Goal: Information Seeking & Learning: Learn about a topic

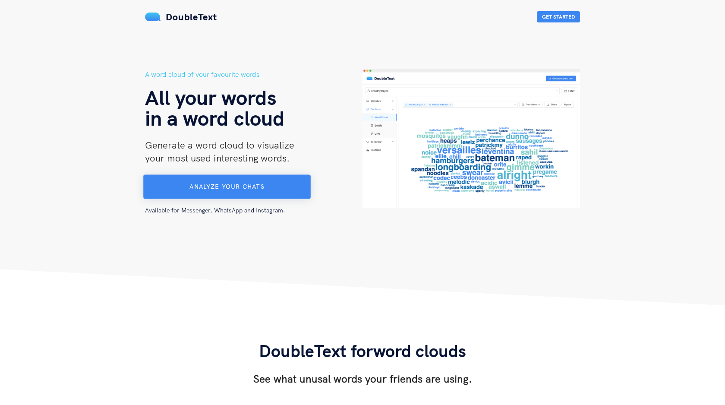
click at [218, 180] on button "Analyze your chats" at bounding box center [226, 187] width 167 height 24
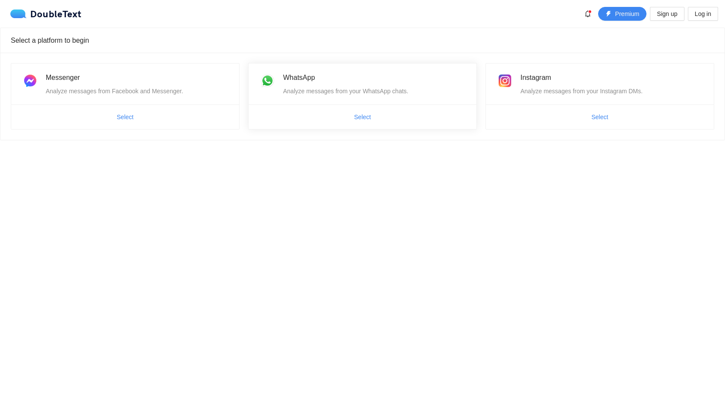
click at [271, 125] on ul "Select" at bounding box center [362, 116] width 228 height 25
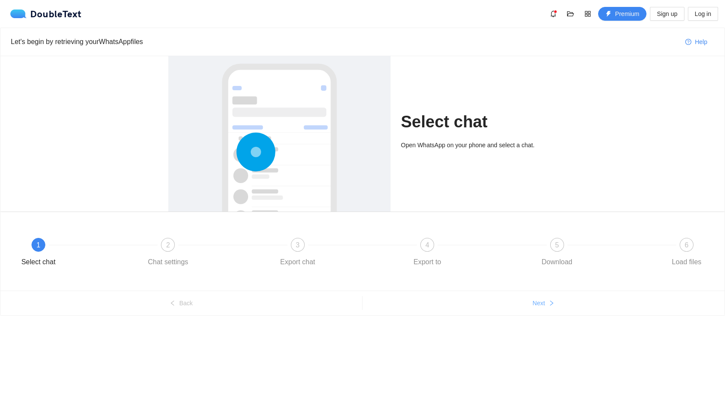
click at [528, 301] on button "Next" at bounding box center [543, 303] width 362 height 14
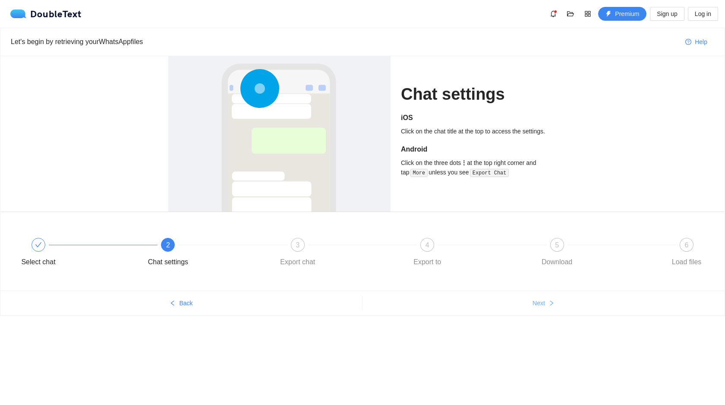
click at [528, 301] on button "Next" at bounding box center [543, 303] width 362 height 14
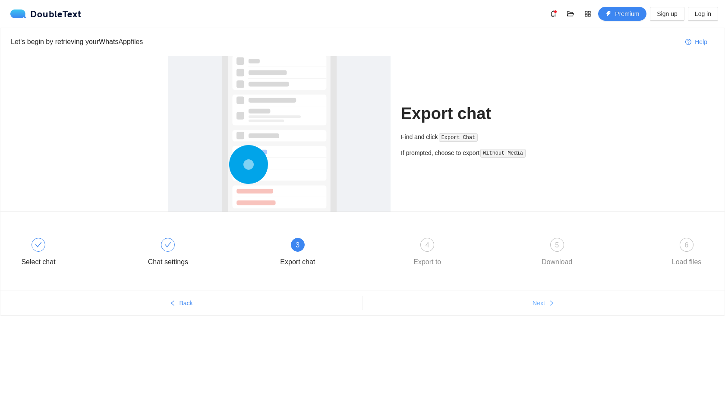
click at [528, 301] on button "Next" at bounding box center [543, 303] width 362 height 14
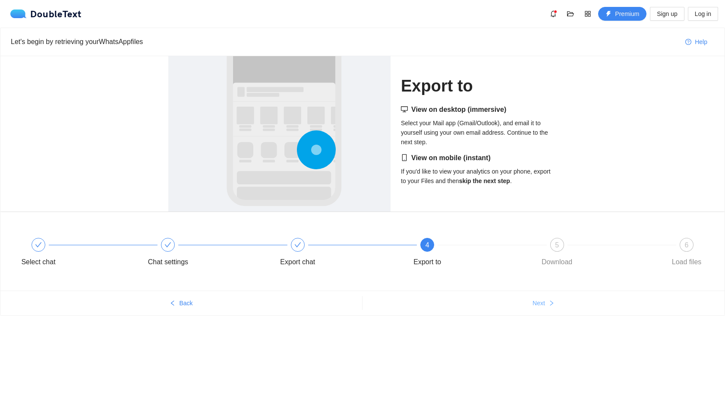
click at [528, 301] on button "Next" at bounding box center [543, 303] width 362 height 14
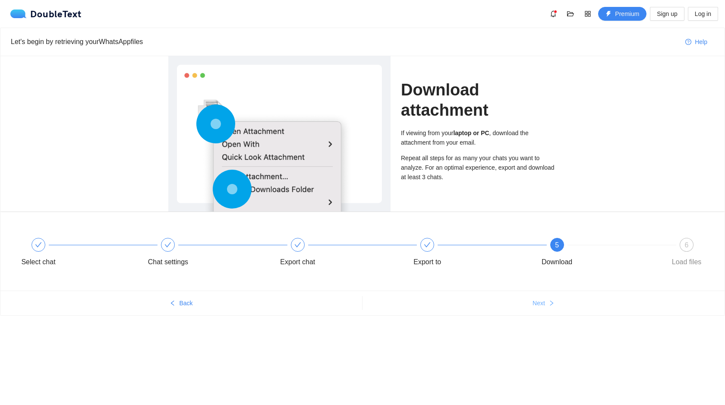
click at [528, 301] on button "Next" at bounding box center [543, 303] width 362 height 14
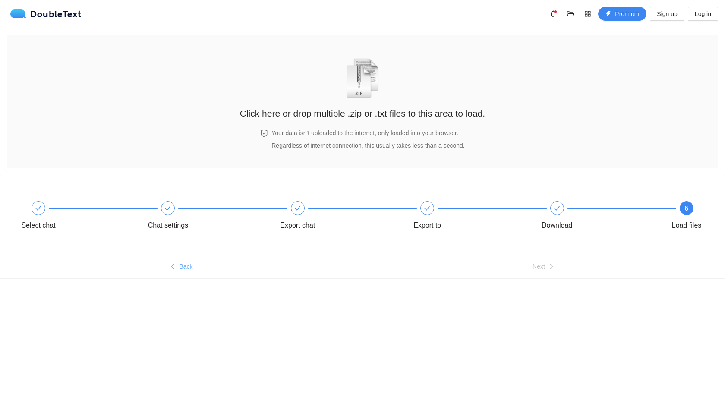
click at [182, 270] on span "Back" at bounding box center [185, 265] width 13 height 9
click at [182, 254] on div "Select chat Chat settings Export chat Export to Download 6 Load files" at bounding box center [362, 214] width 724 height 78
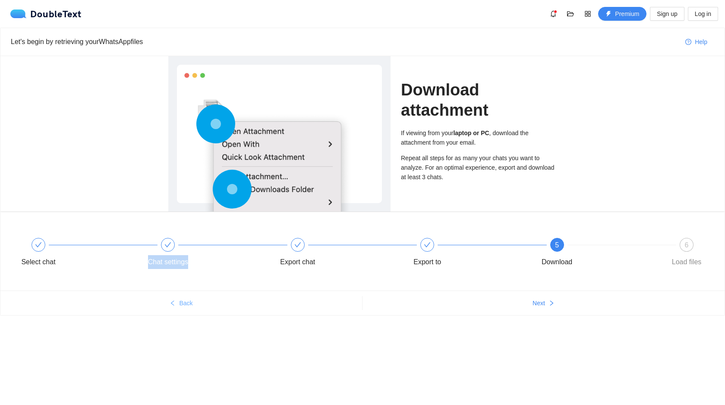
click at [182, 270] on div "Select chat Chat settings Export chat Export to 5 Download 6 Load files" at bounding box center [362, 253] width 698 height 48
click at [173, 299] on button "Back" at bounding box center [180, 303] width 361 height 14
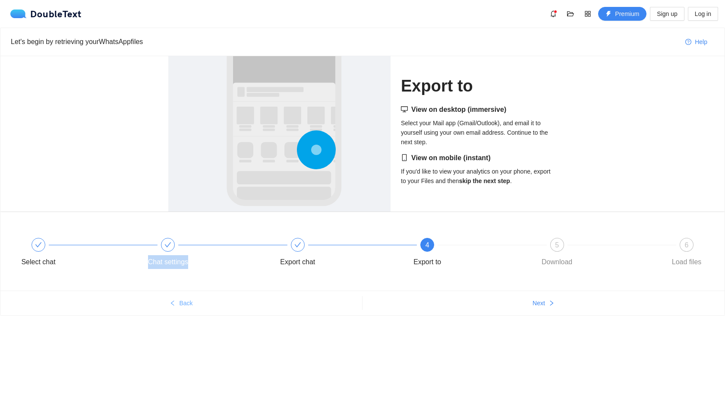
click at [173, 299] on button "Back" at bounding box center [180, 303] width 361 height 14
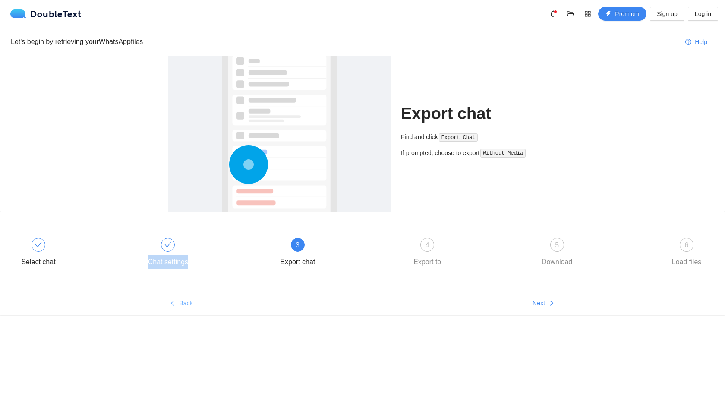
click at [173, 299] on button "Back" at bounding box center [180, 303] width 361 height 14
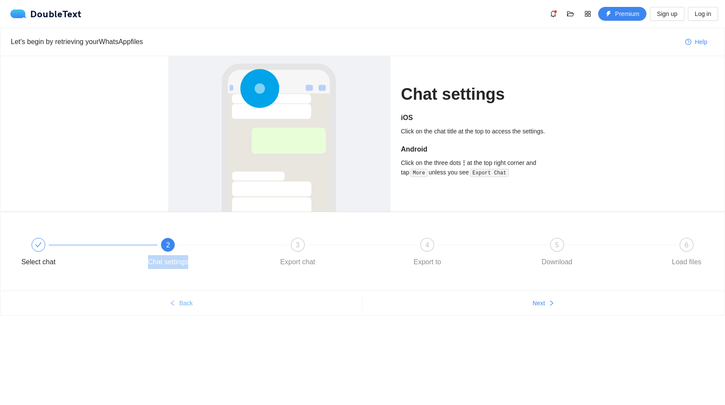
click at [173, 299] on button "Back" at bounding box center [180, 303] width 361 height 14
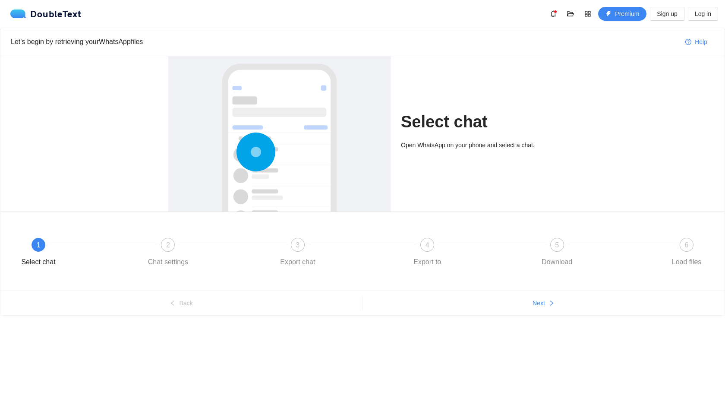
click at [562, 311] on ul "Back Next" at bounding box center [362, 302] width 724 height 25
click at [543, 306] on span "Next" at bounding box center [538, 302] width 13 height 9
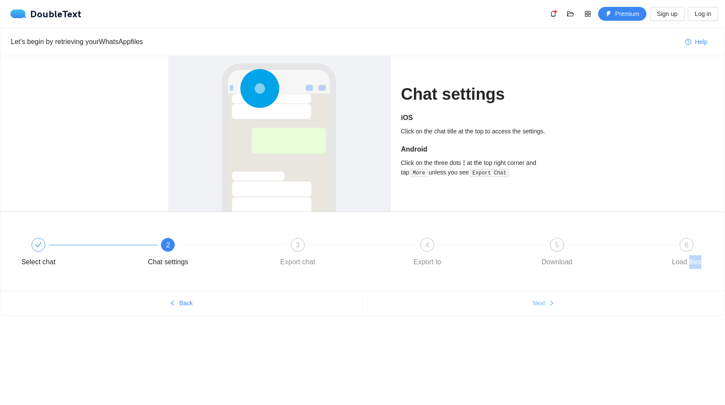
click at [543, 306] on span "Next" at bounding box center [538, 302] width 13 height 9
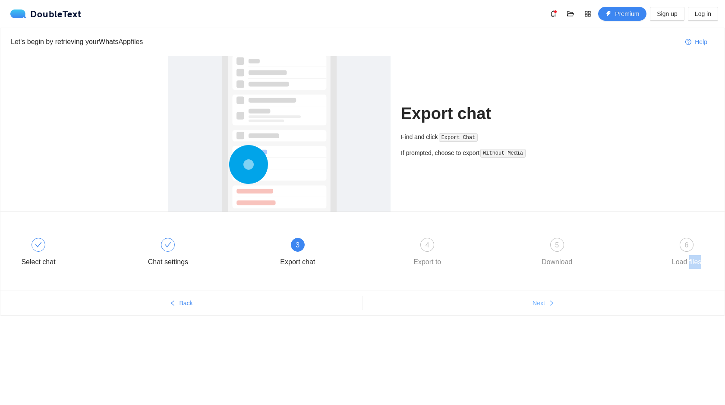
click at [543, 306] on span "Next" at bounding box center [538, 302] width 13 height 9
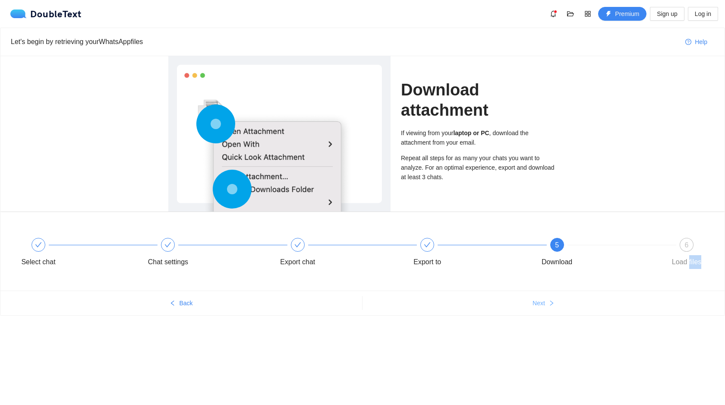
click at [543, 306] on span "Next" at bounding box center [538, 302] width 13 height 9
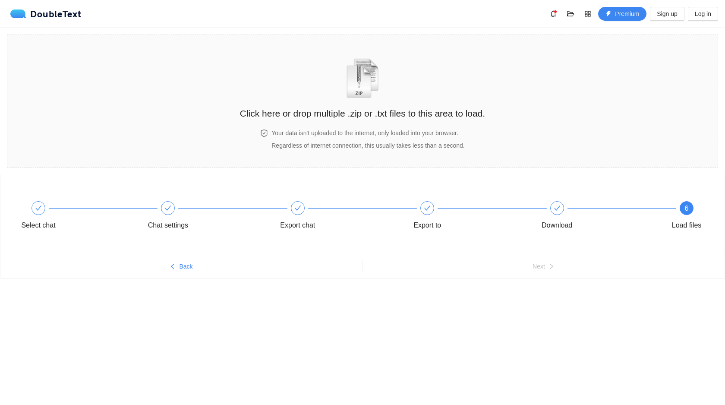
click at [689, 217] on div "6 Load files" at bounding box center [686, 216] width 50 height 31
click at [686, 214] on div "6" at bounding box center [686, 208] width 14 height 14
click at [408, 116] on h2 "Click here or drop multiple .zip or .txt files to this area to load." at bounding box center [362, 113] width 245 height 14
click at [339, 138] on div "Your data isn't uploaded to the internet, only loaded into your browser. Regard…" at bounding box center [368, 139] width 196 height 22
click at [306, 119] on h2 "Click here or drop multiple .zip or .txt files to this area to load." at bounding box center [362, 113] width 245 height 14
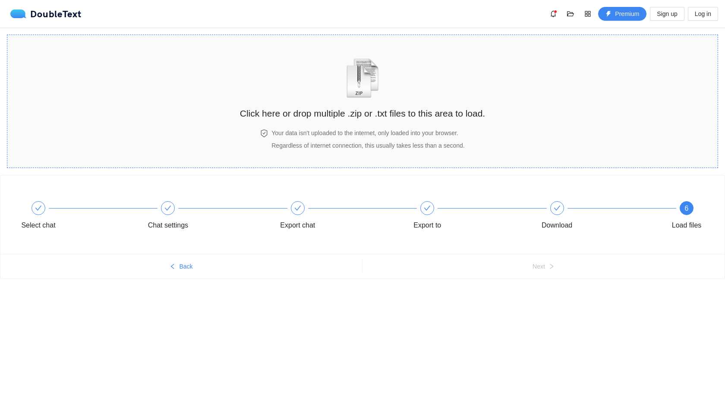
click at [423, 135] on h4 "Your data isn't uploaded to the internet, only loaded into your browser." at bounding box center [367, 132] width 193 height 9
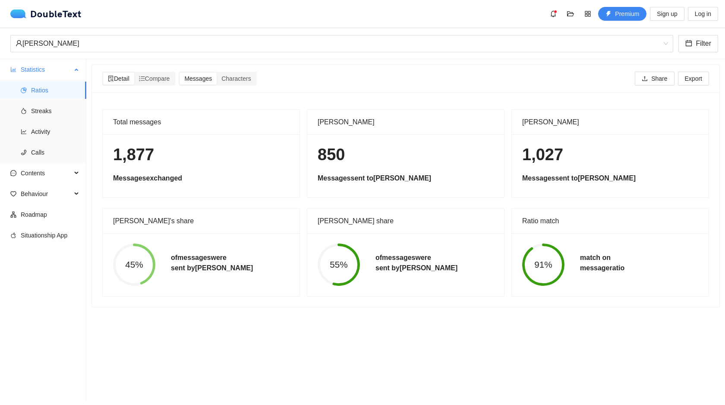
click at [29, 101] on ul "Ratios Streaks Activity Calls" at bounding box center [43, 121] width 86 height 83
click at [32, 104] on span "Streaks" at bounding box center [55, 110] width 48 height 17
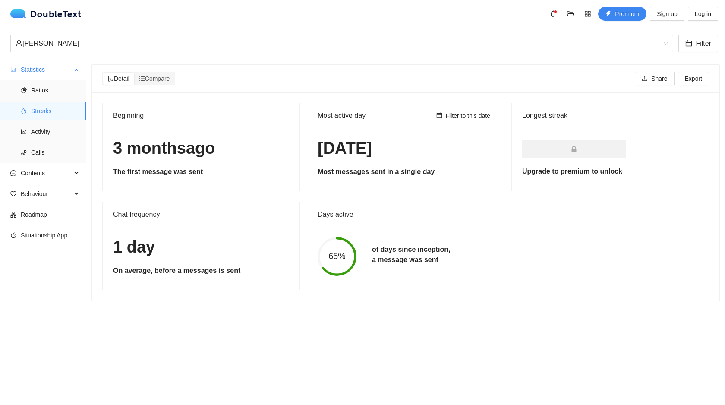
click at [31, 115] on span "Streaks" at bounding box center [55, 110] width 48 height 17
click at [31, 128] on span "Activity" at bounding box center [55, 131] width 48 height 17
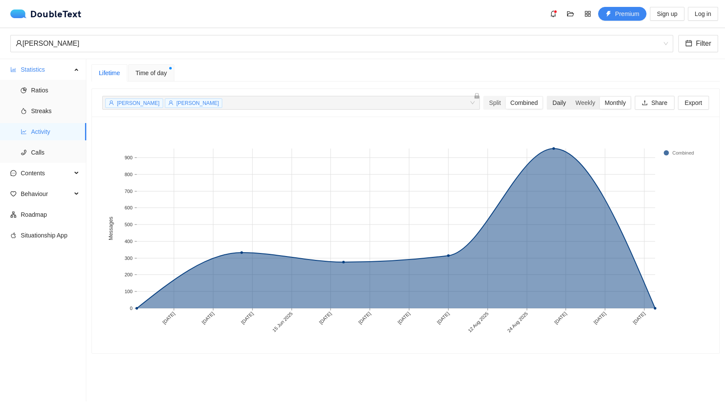
click at [552, 104] on div "Daily" at bounding box center [558, 103] width 23 height 12
click at [547, 97] on input "Daily" at bounding box center [547, 97] width 0 height 0
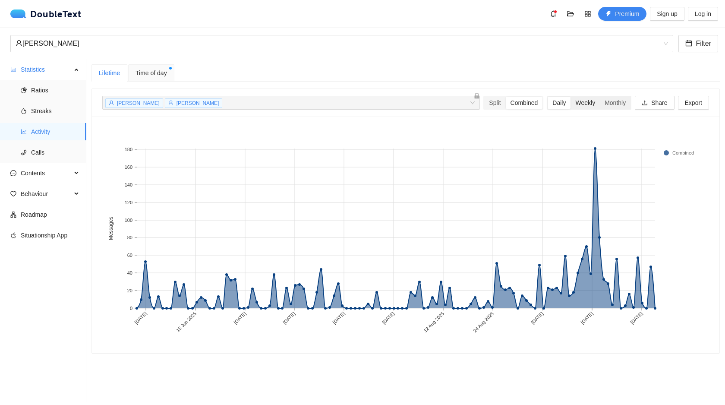
click at [579, 98] on div "Weekly" at bounding box center [584, 103] width 29 height 12
click at [570, 97] on input "Weekly" at bounding box center [570, 97] width 0 height 0
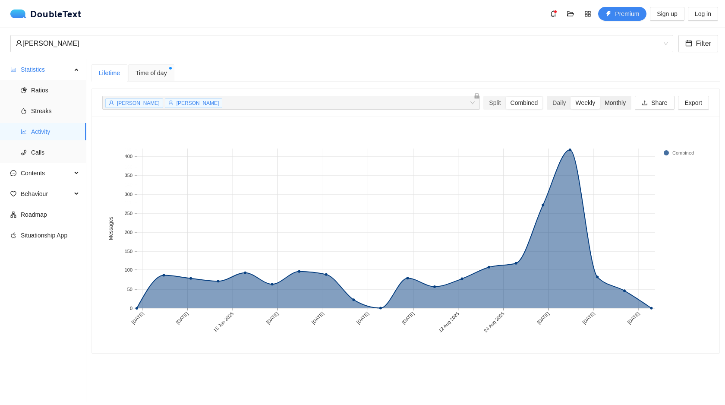
click at [607, 104] on div "Monthly" at bounding box center [615, 103] width 31 height 12
click at [600, 97] on input "Monthly" at bounding box center [600, 97] width 0 height 0
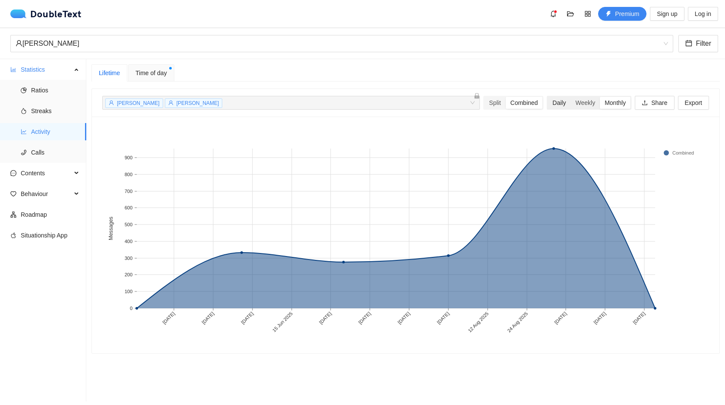
click at [549, 104] on div "Daily" at bounding box center [558, 103] width 23 height 12
click at [547, 97] on input "Daily" at bounding box center [547, 97] width 0 height 0
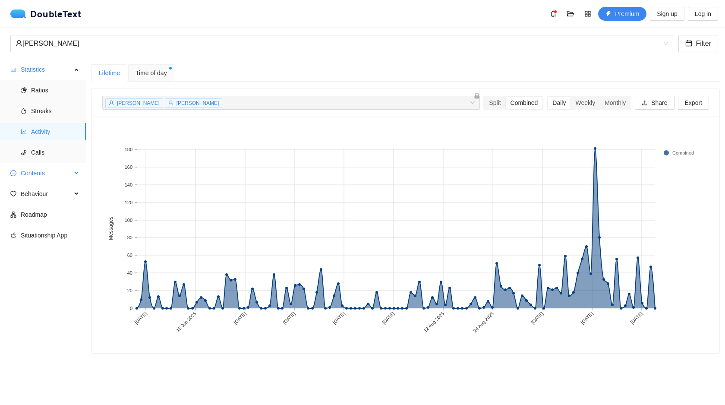
click at [69, 170] on span "Contents" at bounding box center [46, 172] width 51 height 17
click at [44, 260] on span "Behaviour" at bounding box center [46, 255] width 51 height 17
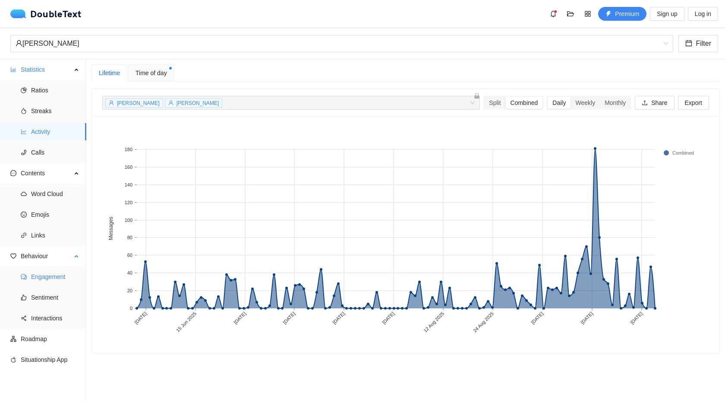
click at [46, 274] on span "Engagement" at bounding box center [55, 276] width 48 height 17
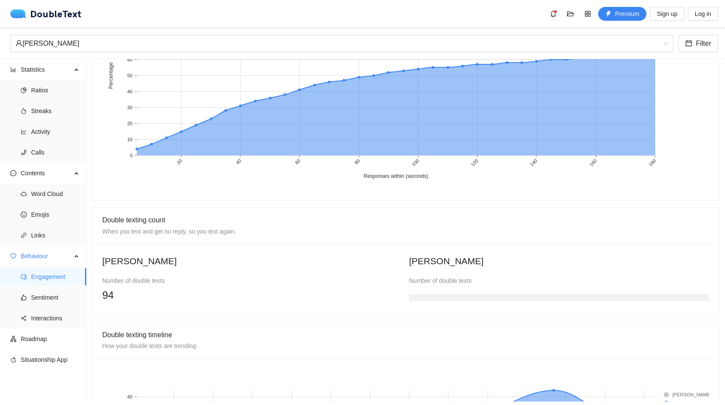
scroll to position [616, 0]
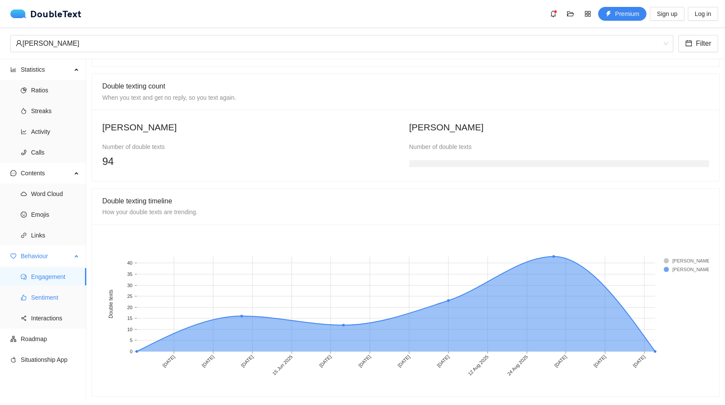
click at [67, 299] on span "Sentiment" at bounding box center [55, 297] width 48 height 17
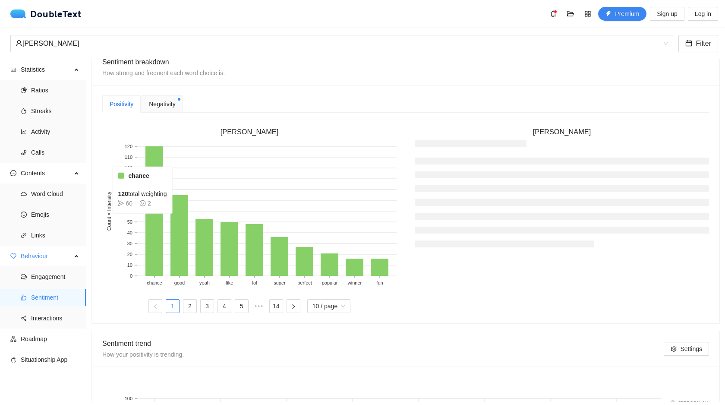
scroll to position [204, 0]
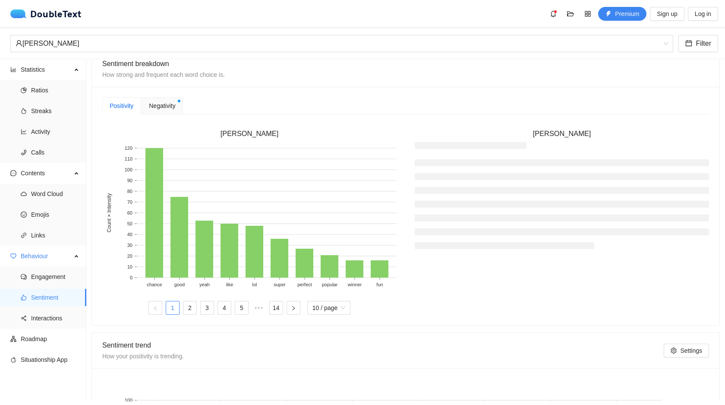
click at [166, 109] on span "Negativity" at bounding box center [162, 105] width 26 height 9
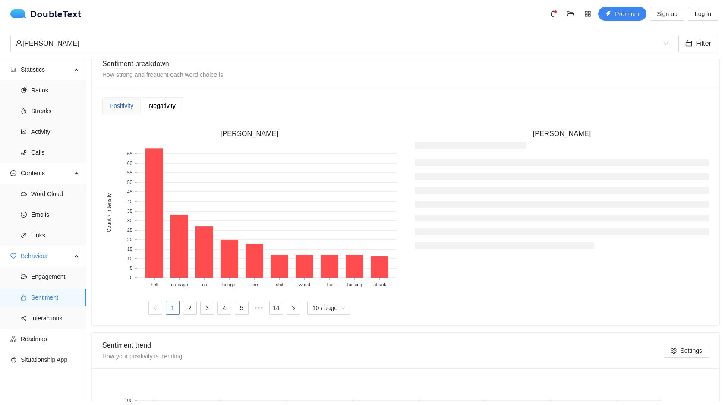
click at [132, 102] on div "Positivity" at bounding box center [122, 105] width 24 height 9
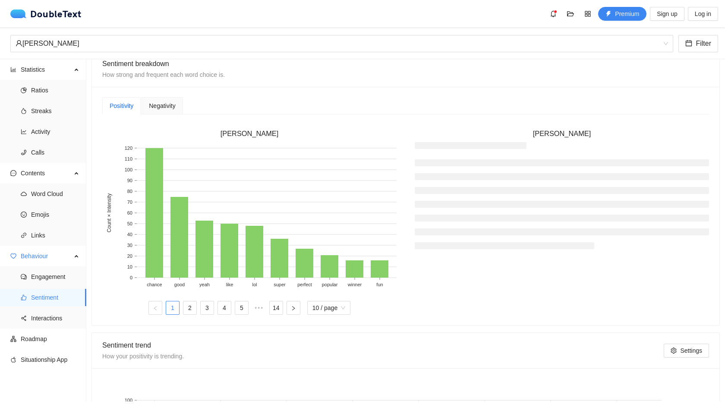
click at [166, 101] on div "Negativity" at bounding box center [162, 105] width 26 height 9
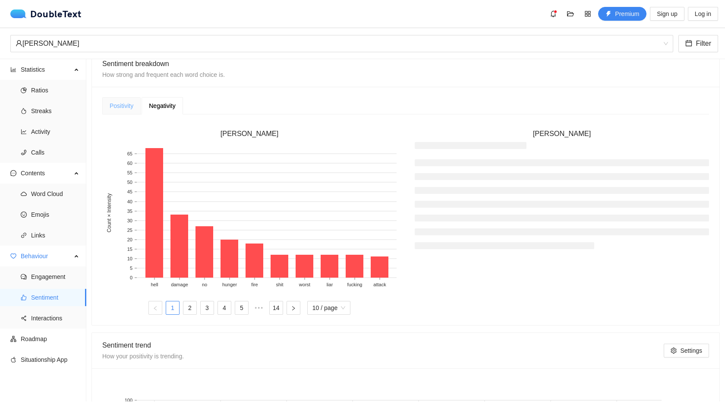
click at [121, 97] on div "Positivity" at bounding box center [121, 105] width 38 height 17
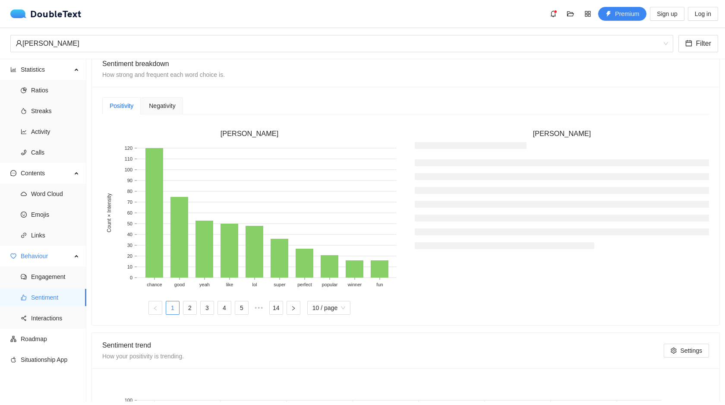
click at [158, 92] on div "Positivity Negativity Josh chance good yeah like lol super perfect popular winn…" at bounding box center [405, 206] width 627 height 238
click at [160, 99] on div "Negativity" at bounding box center [161, 105] width 41 height 17
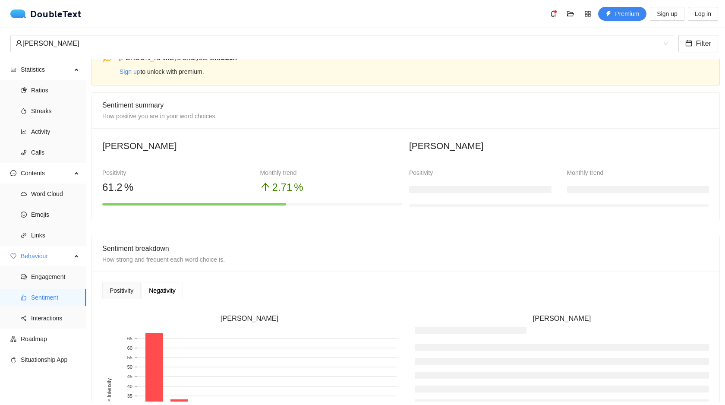
scroll to position [0, 0]
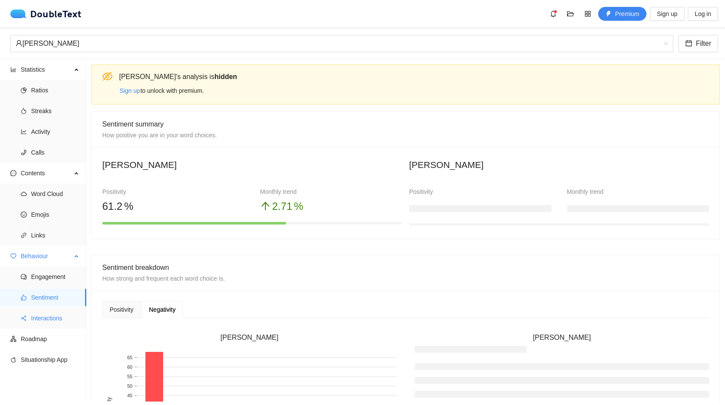
click at [57, 315] on span "Interactions" at bounding box center [55, 317] width 48 height 17
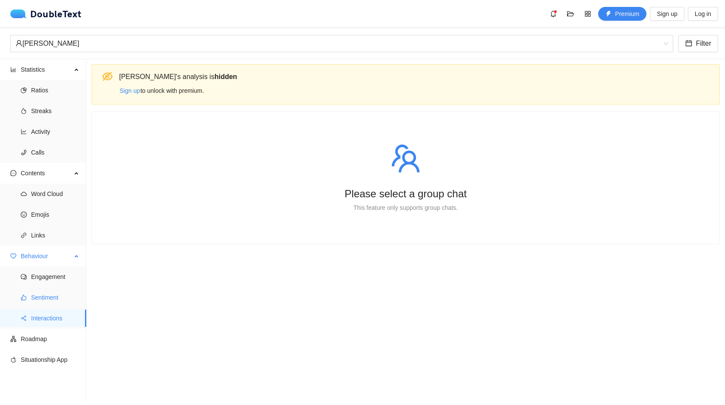
click at [44, 305] on span "Sentiment" at bounding box center [55, 297] width 48 height 17
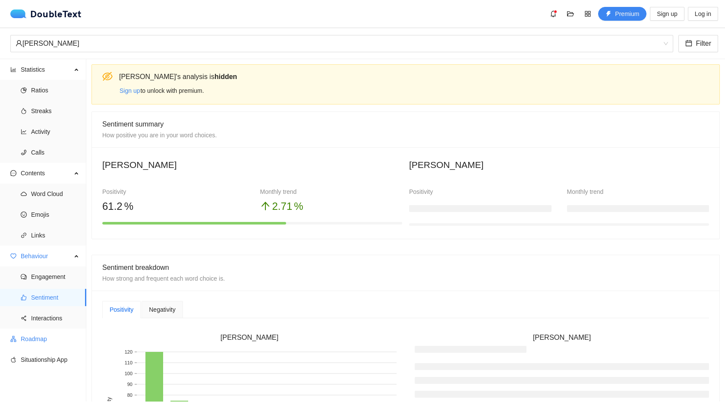
click at [39, 342] on span "Roadmap" at bounding box center [50, 338] width 59 height 17
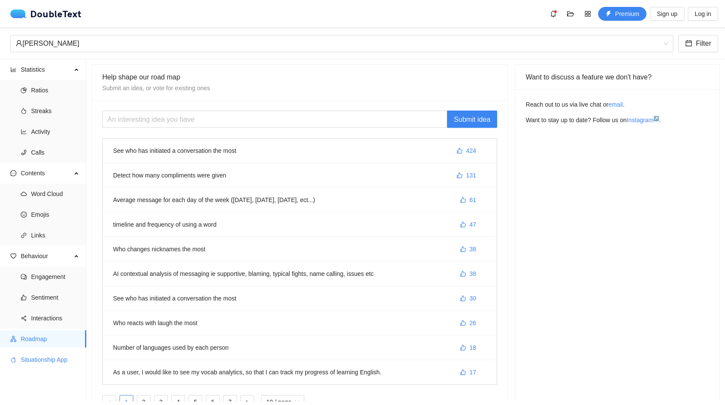
click at [50, 366] on span "Situationship App" at bounding box center [50, 359] width 59 height 17
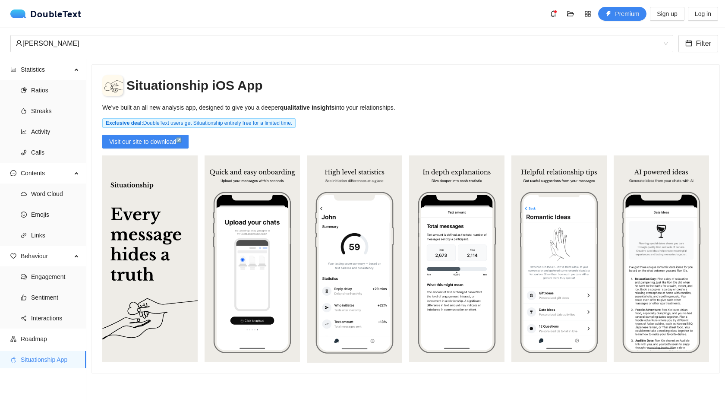
click at [42, 347] on ul "Statistics Ratios Streaks Activity Calls Contents Word Cloud Emojis Links Behav…" at bounding box center [43, 230] width 86 height 342
click at [39, 341] on span "Roadmap" at bounding box center [50, 338] width 59 height 17
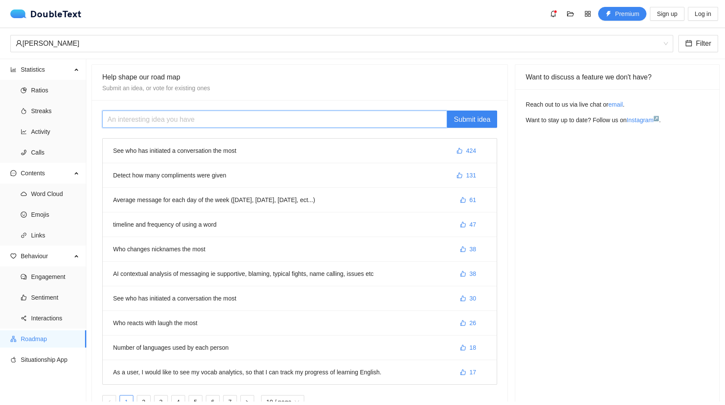
click at [107, 112] on input "text" at bounding box center [274, 118] width 345 height 17
click at [60, 112] on span "Streaks" at bounding box center [55, 110] width 48 height 17
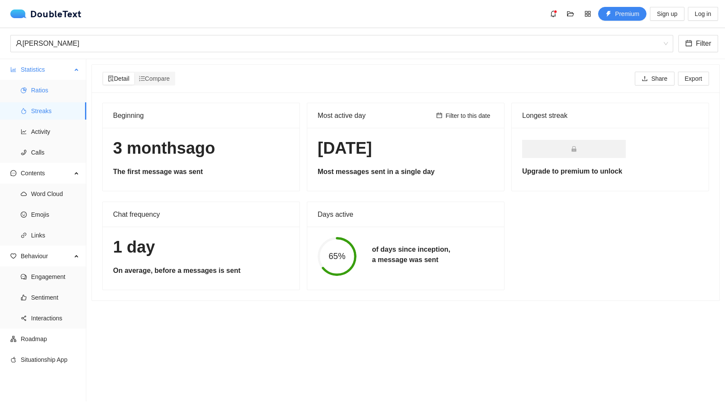
click at [45, 86] on span "Ratios" at bounding box center [55, 90] width 48 height 17
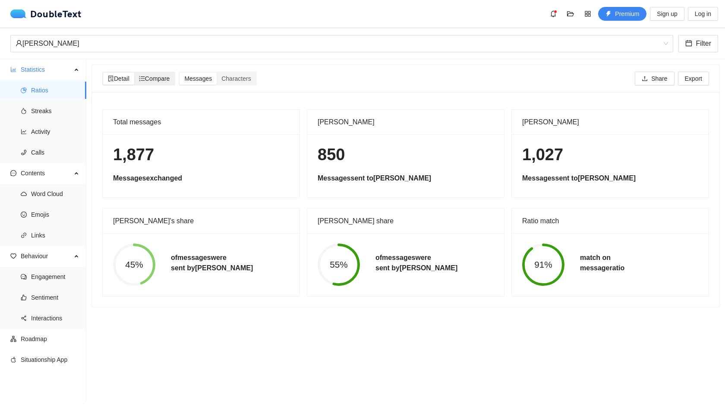
click at [161, 80] on span "Compare" at bounding box center [154, 78] width 31 height 7
click at [134, 72] on input "Compare" at bounding box center [134, 72] width 0 height 0
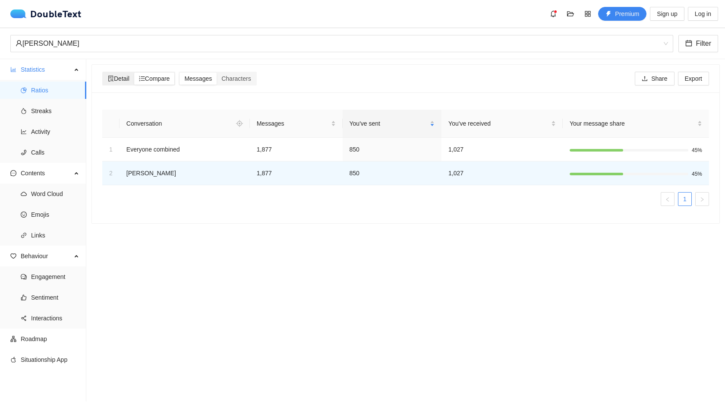
click at [117, 78] on span "Detail" at bounding box center [119, 78] width 22 height 7
click at [103, 72] on input "Detail" at bounding box center [103, 72] width 0 height 0
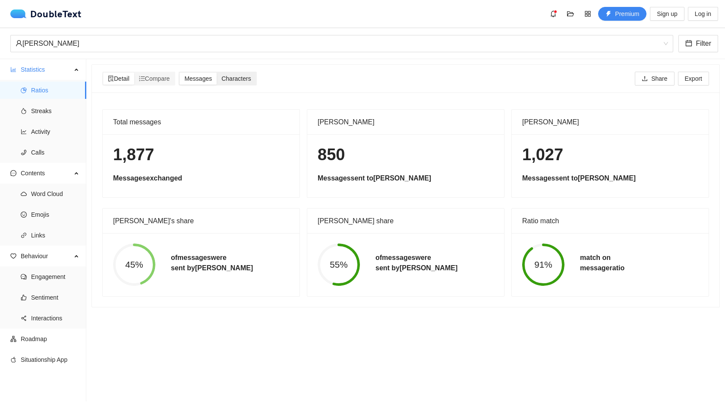
click at [235, 78] on span "Characters" at bounding box center [235, 78] width 29 height 7
click at [217, 72] on input "Characters" at bounding box center [217, 72] width 0 height 0
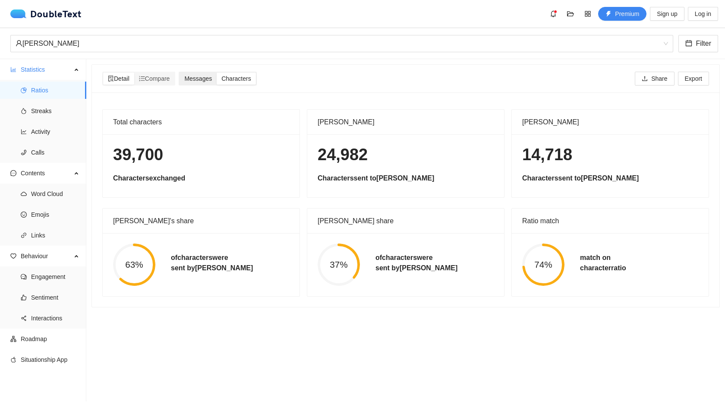
click at [212, 77] on span "Messages" at bounding box center [198, 78] width 28 height 7
click at [179, 72] on input "Messages" at bounding box center [179, 72] width 0 height 0
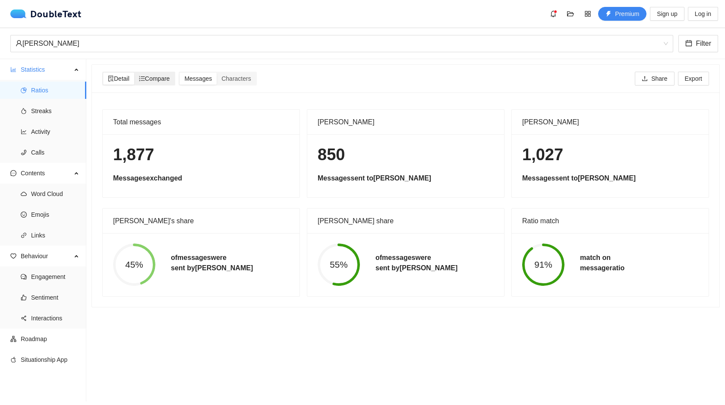
click at [144, 75] on icon "ordered-list" at bounding box center [142, 78] width 6 height 6
click at [134, 72] on input "Compare" at bounding box center [134, 72] width 0 height 0
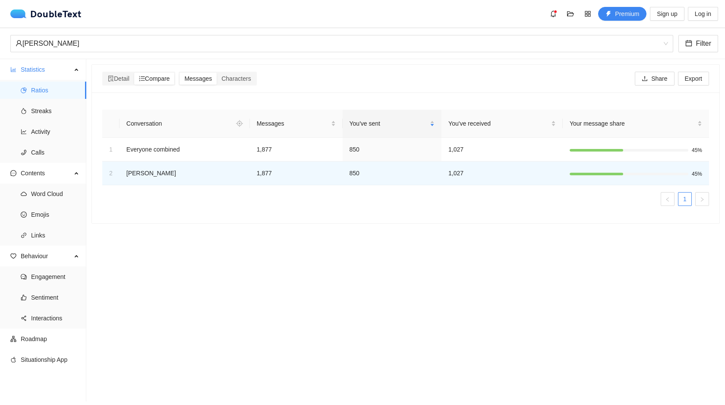
click at [99, 99] on div "Conversation Messages You've sent You've received Your message share 1 Everyone…" at bounding box center [405, 157] width 627 height 131
click at [111, 76] on icon "file-search" at bounding box center [111, 78] width 6 height 6
click at [103, 72] on input "Detail" at bounding box center [103, 72] width 0 height 0
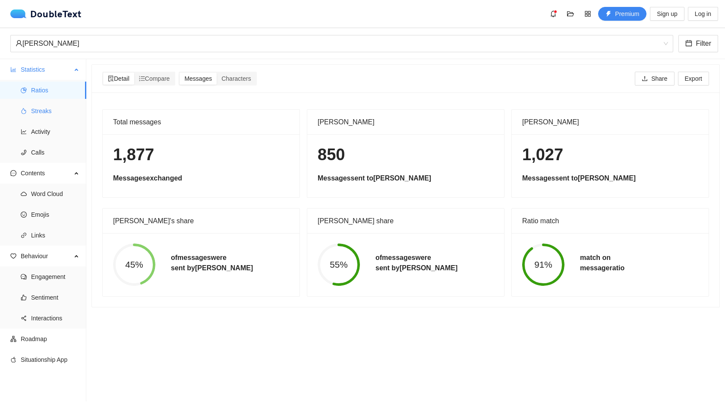
click at [33, 105] on span "Streaks" at bounding box center [55, 110] width 48 height 17
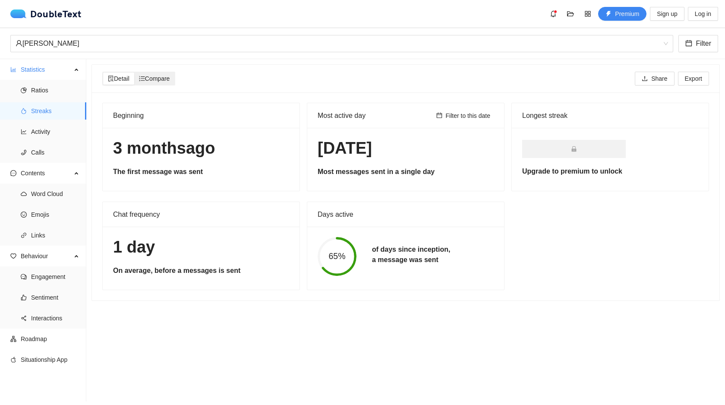
click at [165, 77] on span "Compare" at bounding box center [154, 78] width 31 height 7
click at [134, 72] on input "Compare" at bounding box center [134, 72] width 0 height 0
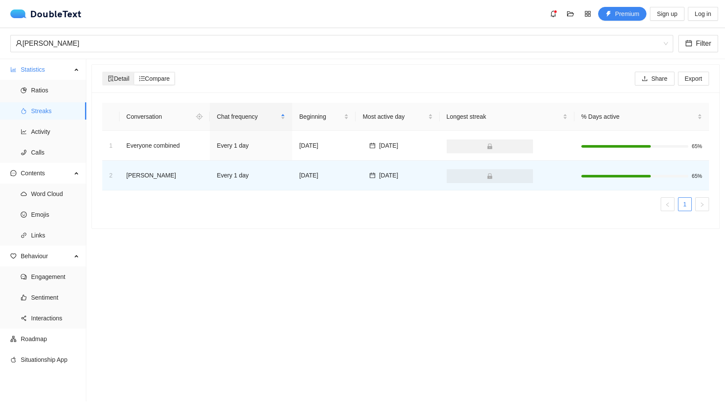
click at [112, 76] on icon "file-search" at bounding box center [110, 78] width 5 height 6
click at [103, 72] on input "Detail" at bounding box center [103, 72] width 0 height 0
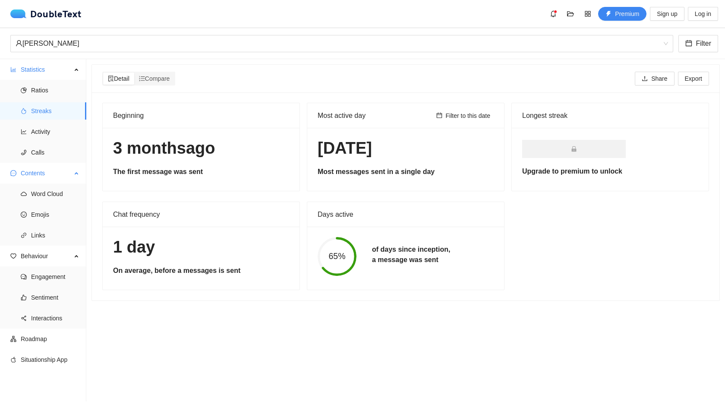
click at [65, 180] on span "Contents" at bounding box center [46, 172] width 51 height 17
click at [62, 181] on span "Contents" at bounding box center [46, 172] width 51 height 17
click at [50, 192] on span "Word Cloud" at bounding box center [55, 193] width 48 height 17
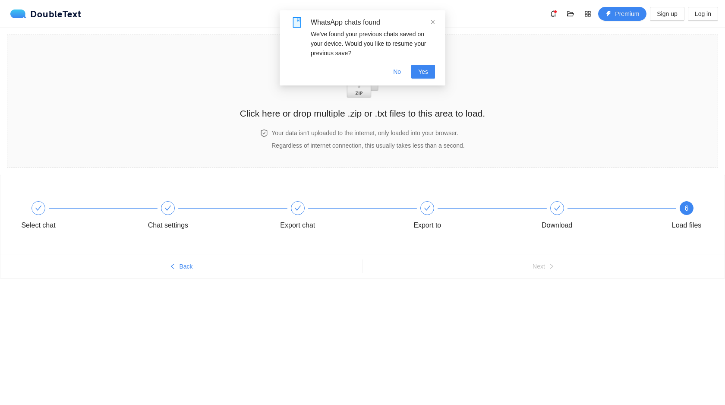
click at [50, 8] on div "DoubleText Premium Sign up Log in" at bounding box center [363, 14] width 707 height 14
click at [435, 22] on icon "close" at bounding box center [433, 22] width 6 height 6
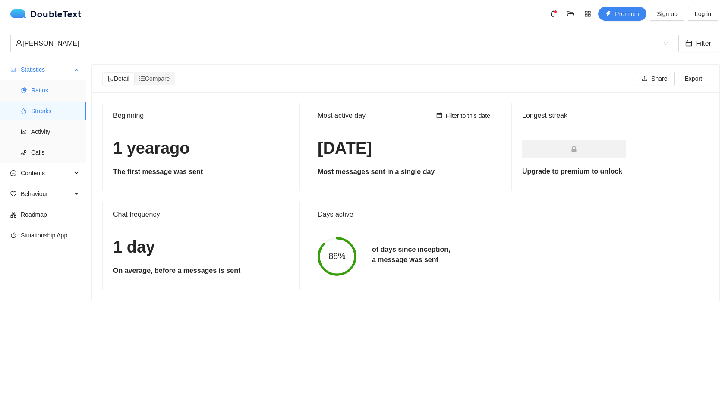
click at [47, 87] on span "Ratios" at bounding box center [55, 90] width 48 height 17
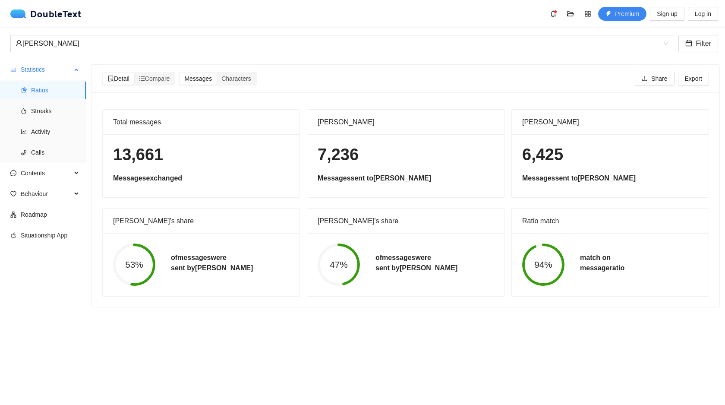
click at [39, 121] on ul "Ratios Streaks Activity Calls" at bounding box center [43, 121] width 86 height 83
click at [39, 129] on span "Activity" at bounding box center [55, 131] width 48 height 17
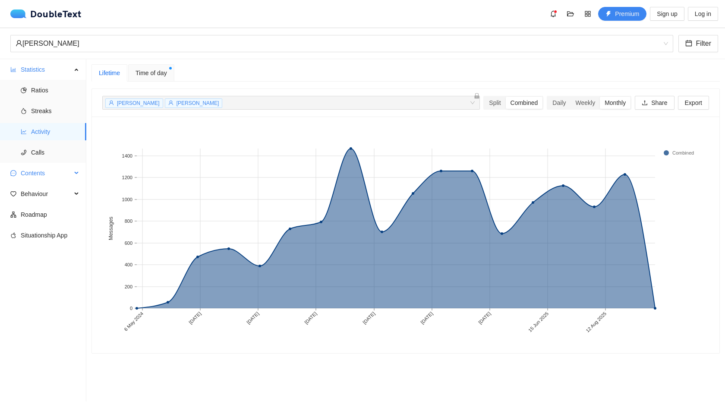
click at [35, 172] on span "Contents" at bounding box center [46, 172] width 51 height 17
click at [35, 200] on span "Word Cloud" at bounding box center [55, 193] width 48 height 17
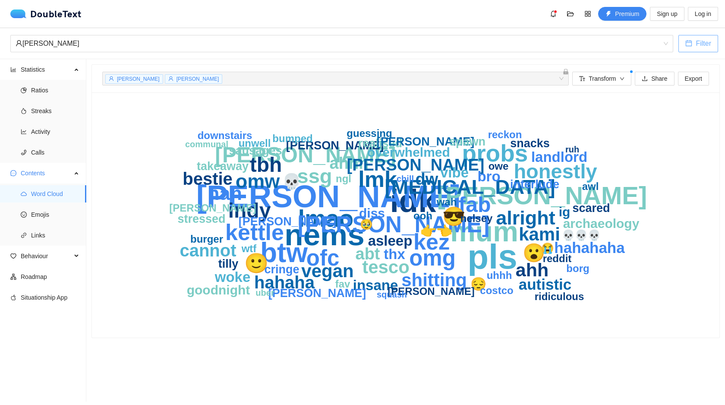
click at [707, 42] on span "Filter" at bounding box center [703, 43] width 16 height 11
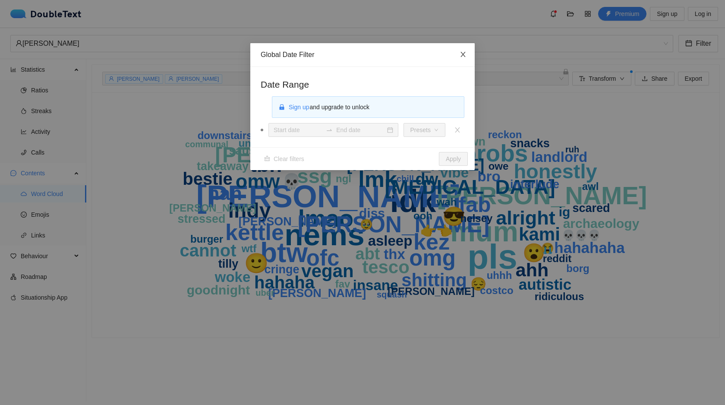
click at [462, 52] on icon "close" at bounding box center [462, 54] width 7 height 7
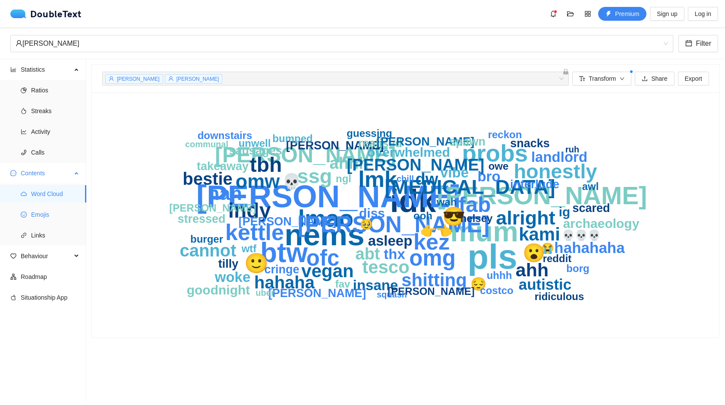
click at [40, 213] on span "Emojis" at bounding box center [55, 214] width 48 height 17
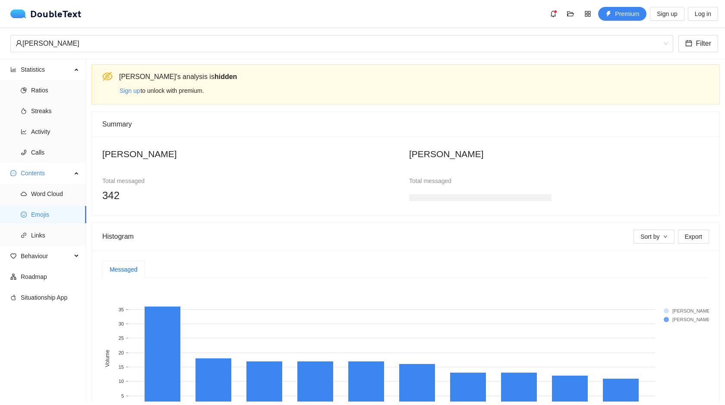
scroll to position [75, 0]
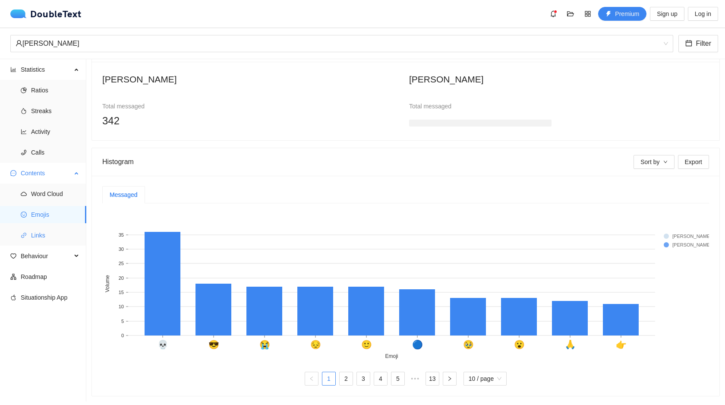
click at [54, 232] on span "Links" at bounding box center [55, 234] width 48 height 17
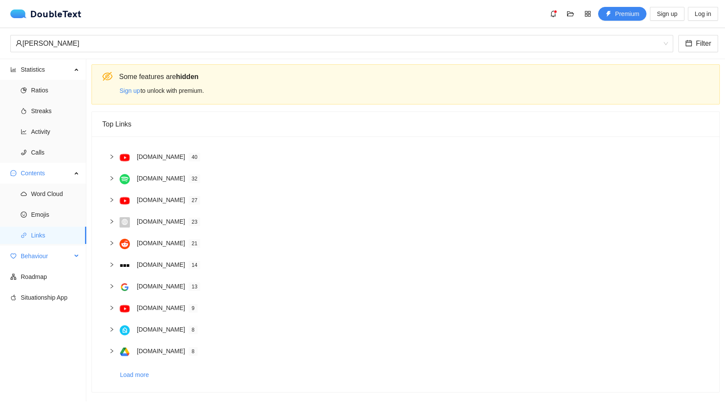
click at [47, 260] on span "Behaviour" at bounding box center [46, 255] width 51 height 17
click at [50, 278] on span "Engagement" at bounding box center [55, 276] width 48 height 17
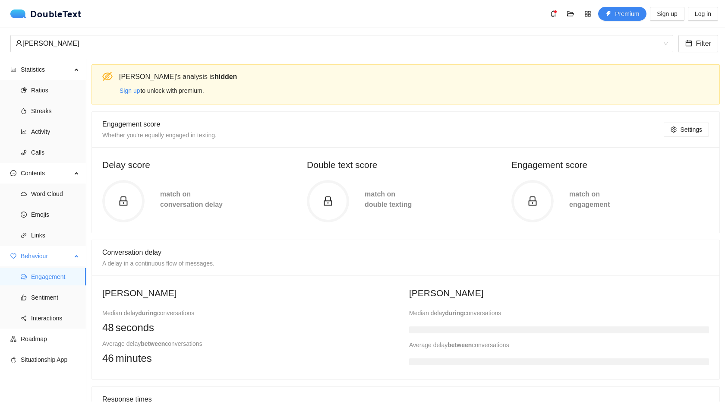
click at [54, 307] on ul "Engagement Sentiment Interactions" at bounding box center [43, 297] width 86 height 62
click at [53, 313] on span "Interactions" at bounding box center [55, 317] width 48 height 17
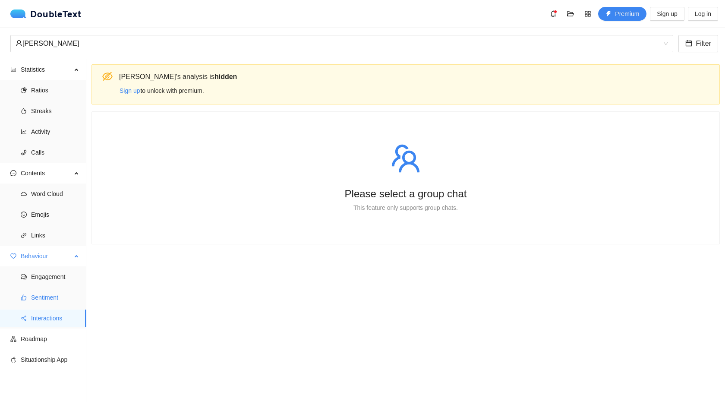
click at [53, 296] on span "Sentiment" at bounding box center [55, 297] width 48 height 17
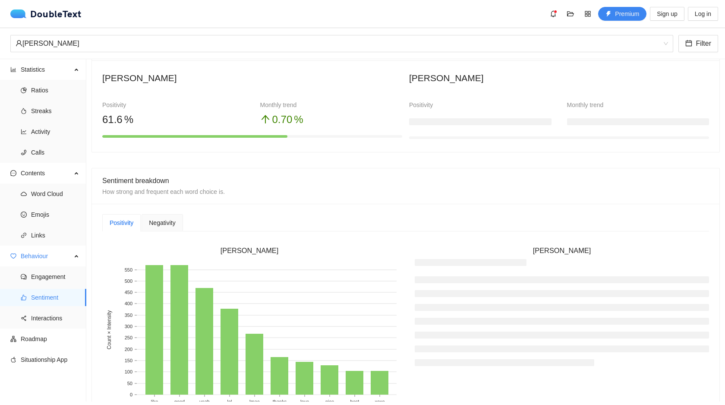
scroll to position [107, 0]
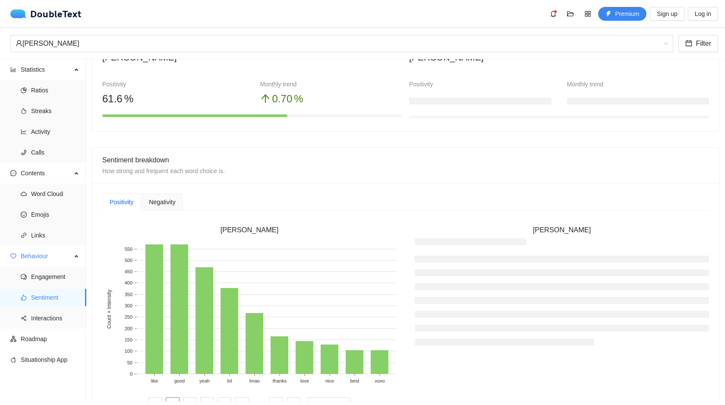
click at [160, 202] on span "Negativity" at bounding box center [162, 202] width 26 height 6
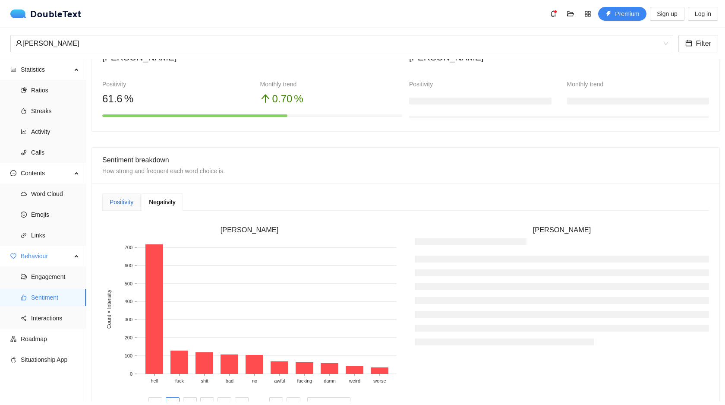
click at [123, 202] on div "Positivity" at bounding box center [122, 201] width 24 height 9
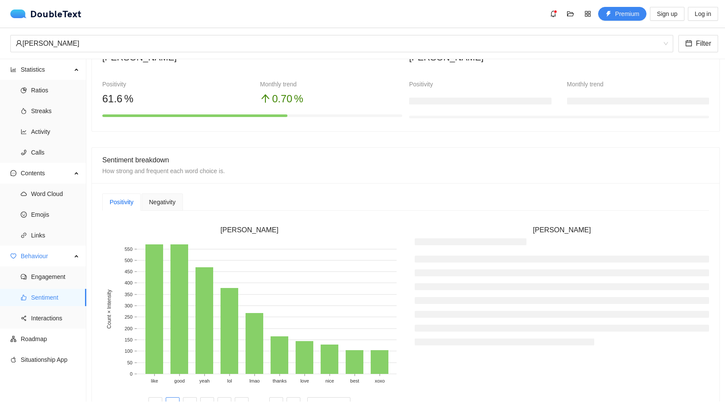
click at [149, 200] on div "Negativity" at bounding box center [161, 201] width 41 height 17
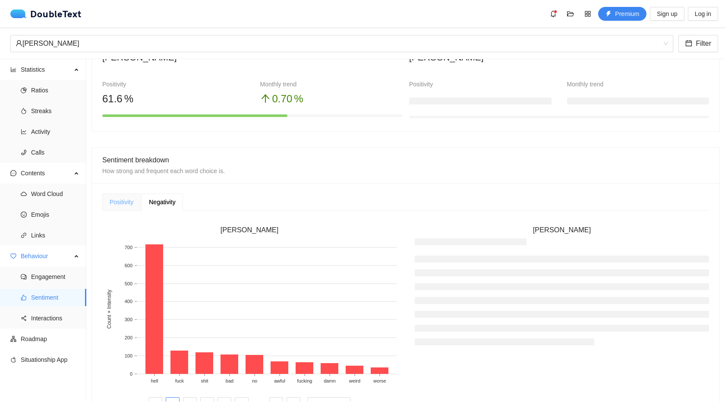
click at [113, 195] on div "Positivity" at bounding box center [121, 201] width 38 height 17
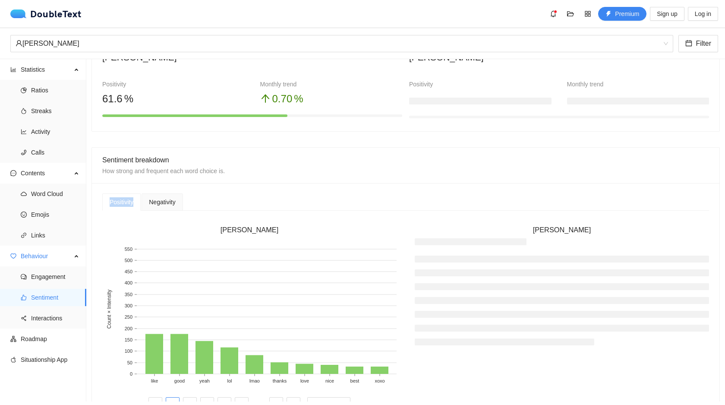
click at [113, 195] on div "Positivity" at bounding box center [121, 201] width 38 height 17
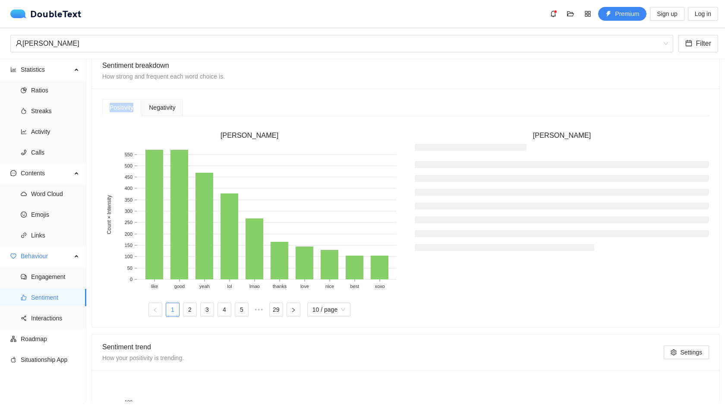
scroll to position [214, 0]
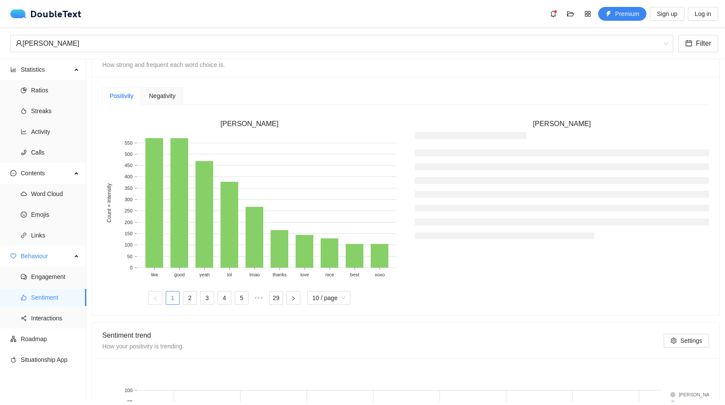
click at [500, 205] on li at bounding box center [561, 207] width 294 height 7
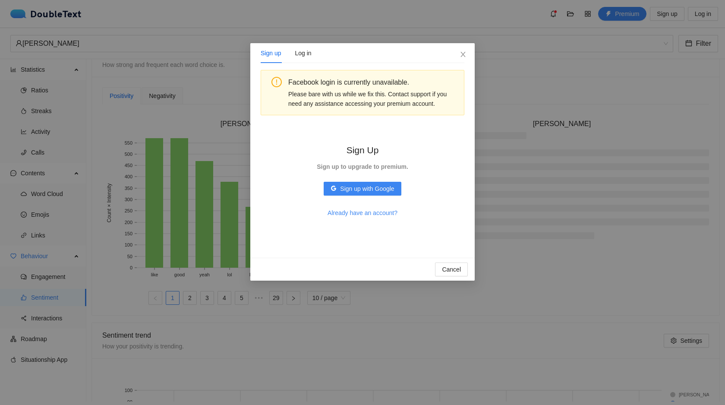
click at [499, 205] on div "Sign up Log in Facebook login is currently unavailable. Please bare with us whi…" at bounding box center [362, 202] width 725 height 405
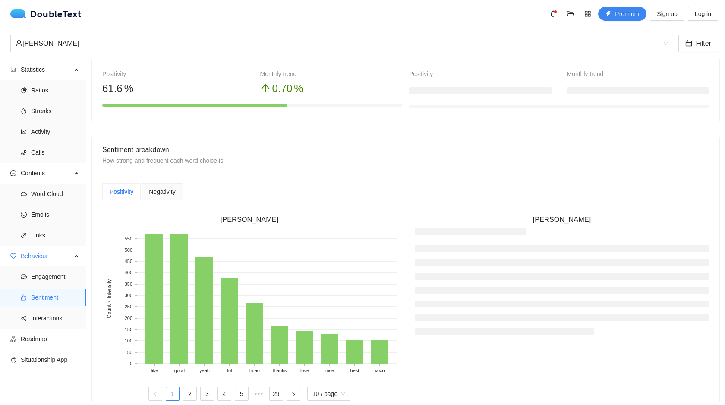
scroll to position [122, 0]
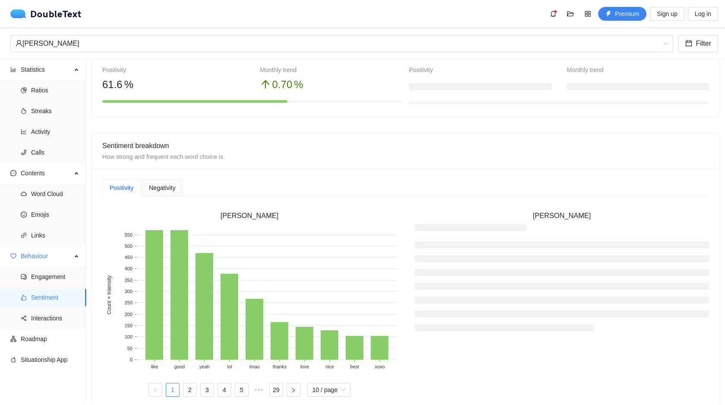
click at [174, 188] on span "Negativity" at bounding box center [162, 188] width 26 height 6
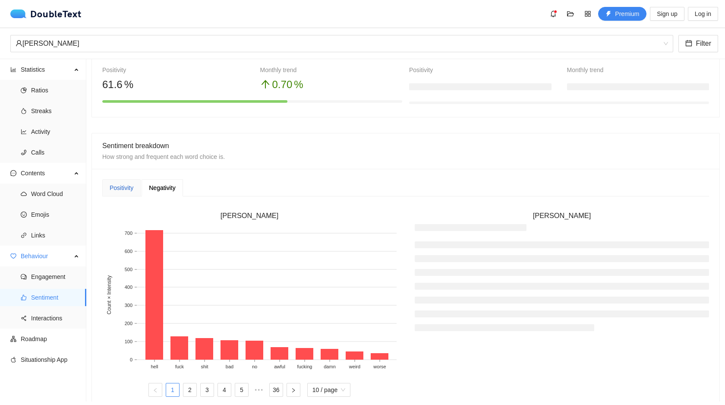
click at [133, 186] on div "Positivity" at bounding box center [122, 187] width 24 height 9
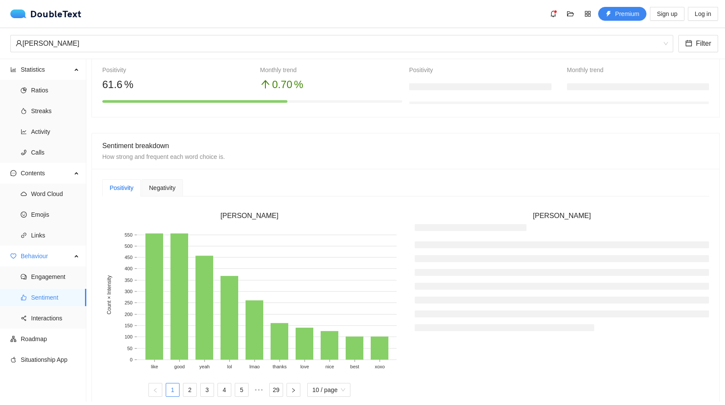
scroll to position [0, 0]
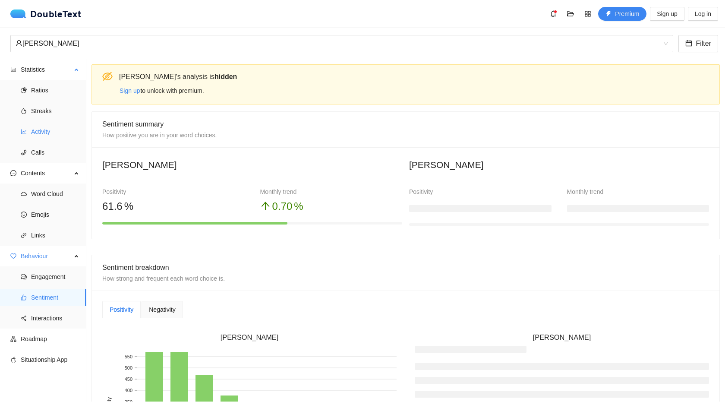
click at [49, 139] on span "Activity" at bounding box center [55, 131] width 48 height 17
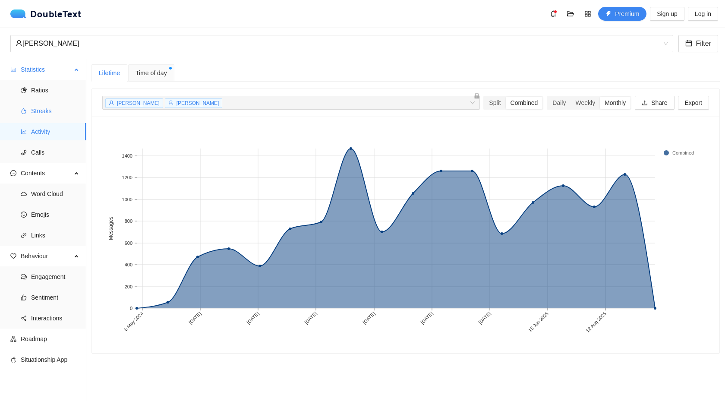
click at [48, 113] on span "Streaks" at bounding box center [55, 110] width 48 height 17
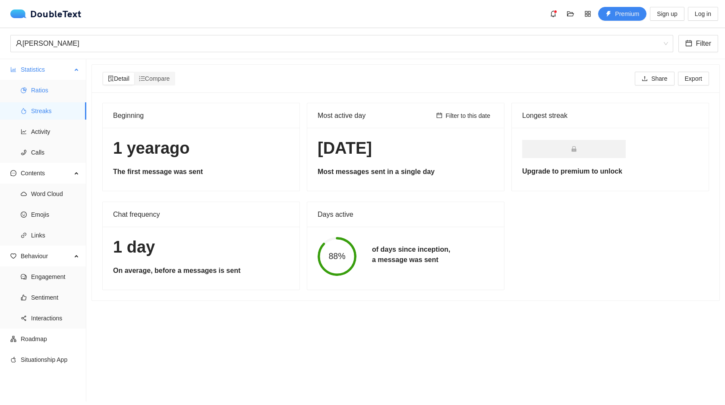
click at [48, 91] on span "Ratios" at bounding box center [55, 90] width 48 height 17
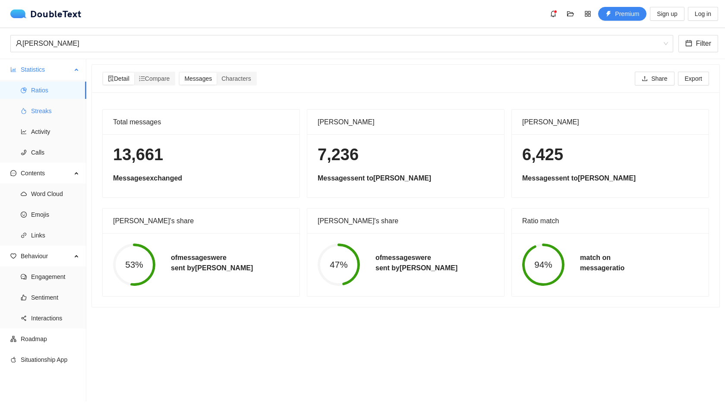
click at [53, 115] on span "Streaks" at bounding box center [55, 110] width 48 height 17
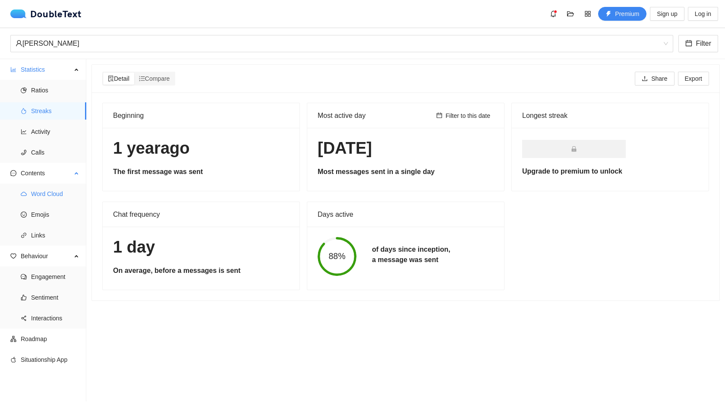
click at [24, 201] on li "Word Cloud" at bounding box center [43, 193] width 86 height 17
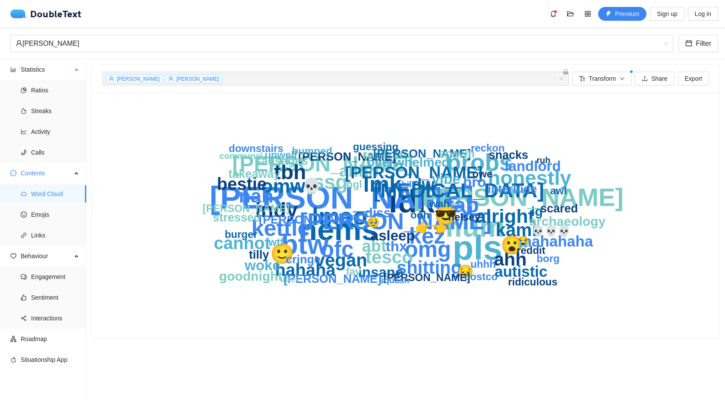
click at [42, 142] on ul "Ratios Streaks Activity Calls" at bounding box center [43, 121] width 86 height 83
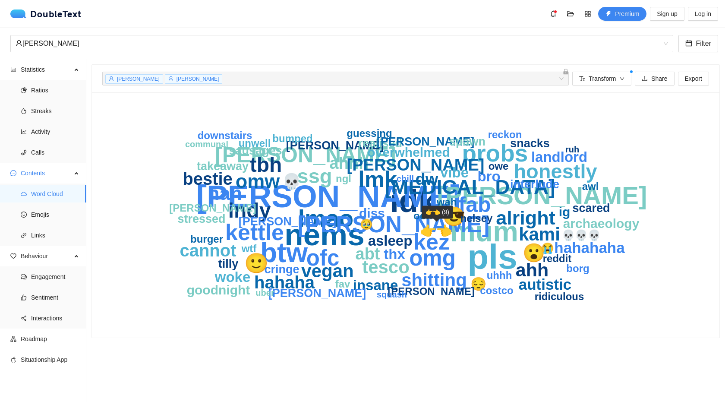
click at [440, 236] on text "👉👈" at bounding box center [436, 231] width 32 height 16
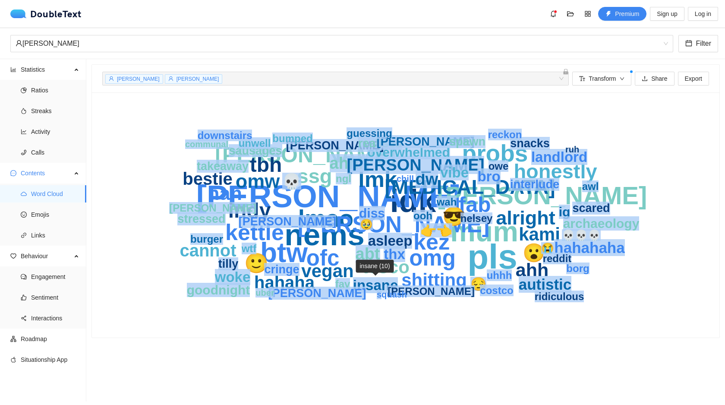
drag, startPoint x: 380, startPoint y: 341, endPoint x: 354, endPoint y: 253, distance: 92.0
click at [354, 253] on section "Nelsey Josh + 0 ... Transform Share Export pls idk phoebe nems mum btw naomi lm…" at bounding box center [405, 230] width 638 height 342
click at [585, 332] on div "pls idk phoebe nems mum btw naomi lmao probs nels kez lmk kettle omg ofc riley …" at bounding box center [405, 214] width 627 height 245
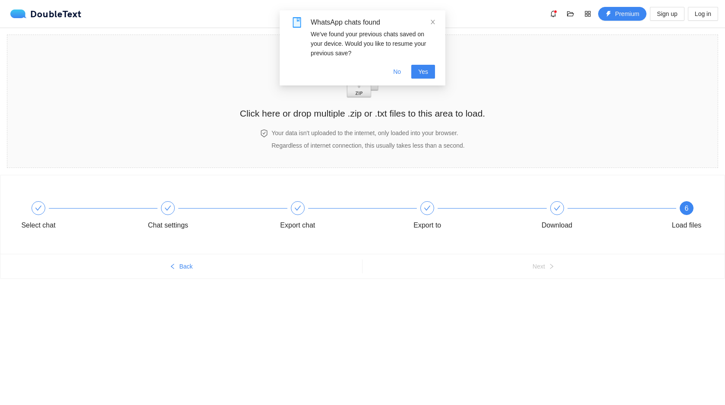
click at [434, 16] on div "WhatsApp chats found We've found your previous chats saved on your device. Woul…" at bounding box center [362, 47] width 166 height 75
click at [433, 19] on icon "close" at bounding box center [433, 22] width 6 height 6
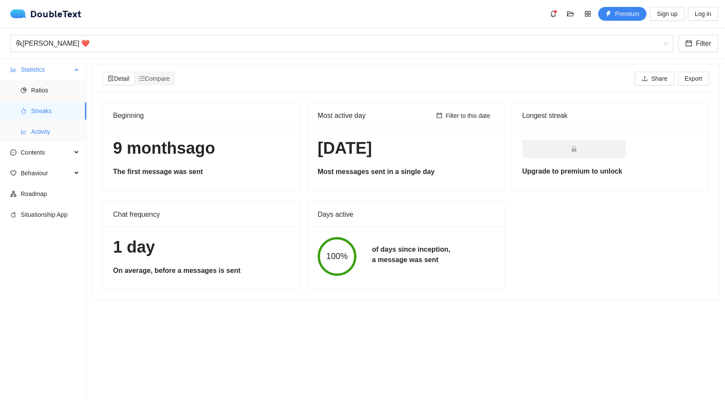
click at [50, 130] on span "Activity" at bounding box center [55, 131] width 48 height 17
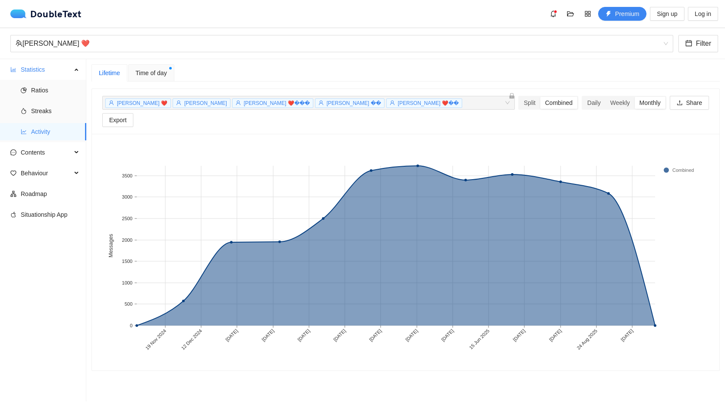
click at [150, 68] on span "Time of day" at bounding box center [150, 72] width 31 height 9
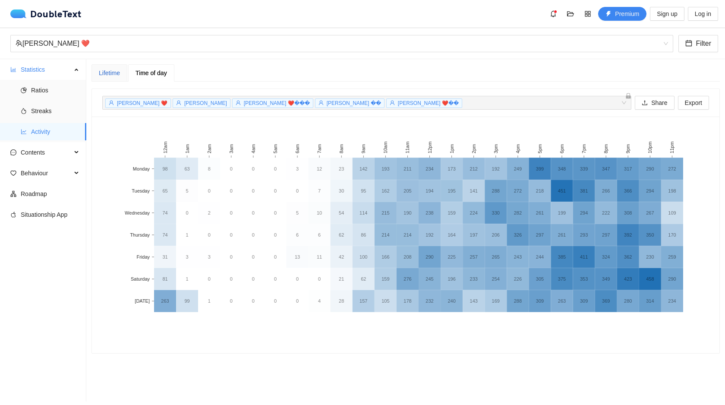
click at [117, 72] on div "Lifetime" at bounding box center [109, 72] width 21 height 9
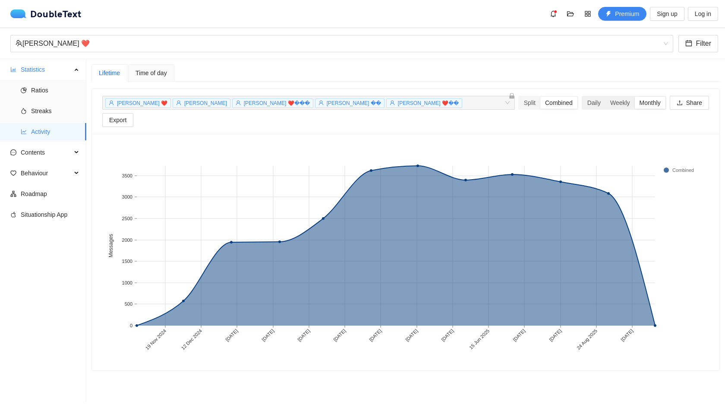
click at [634, 101] on div "Monthly" at bounding box center [649, 103] width 31 height 12
click at [634, 97] on input "Monthly" at bounding box center [634, 97] width 0 height 0
click at [605, 104] on div "Weekly" at bounding box center [619, 103] width 29 height 12
click at [605, 97] on input "Weekly" at bounding box center [605, 97] width 0 height 0
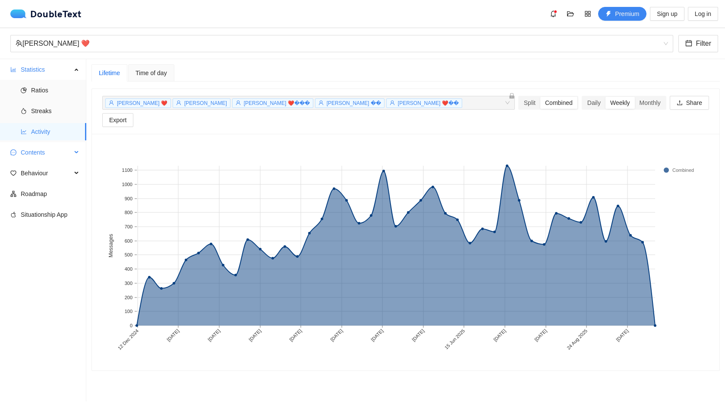
click at [64, 146] on span "Contents" at bounding box center [46, 152] width 51 height 17
click at [63, 175] on span "Word Cloud" at bounding box center [55, 172] width 48 height 17
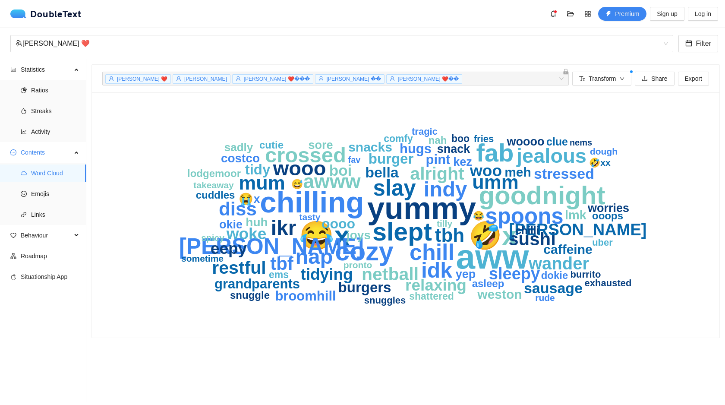
click at [602, 62] on section "[PERSON_NAME] ❤️ [PERSON_NAME] [PERSON_NAME] ❤��� [PERSON_NAME] ��️ [PERSON_NAM…" at bounding box center [405, 230] width 638 height 342
click at [602, 72] on button "Transform" at bounding box center [601, 79] width 59 height 14
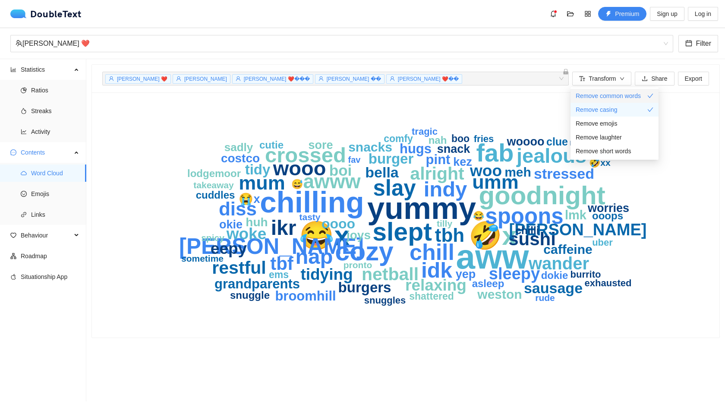
click at [606, 95] on span "Remove common words" at bounding box center [607, 95] width 65 height 9
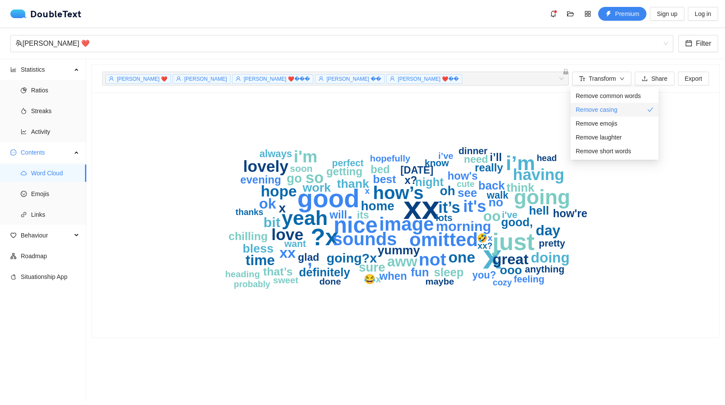
click at [603, 112] on span "Remove casing" at bounding box center [596, 109] width 42 height 9
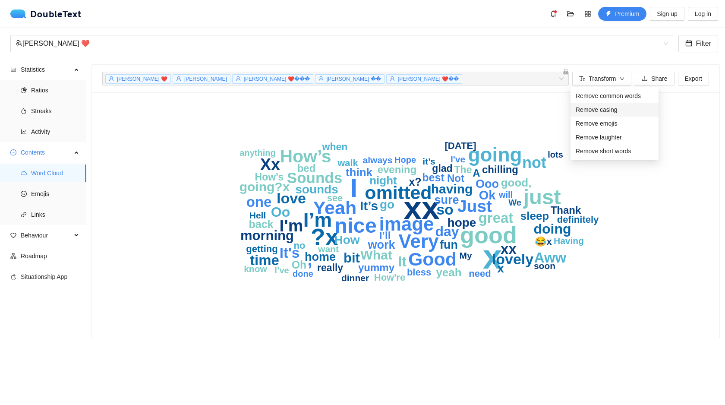
click at [603, 112] on span "Remove casing" at bounding box center [596, 109] width 42 height 9
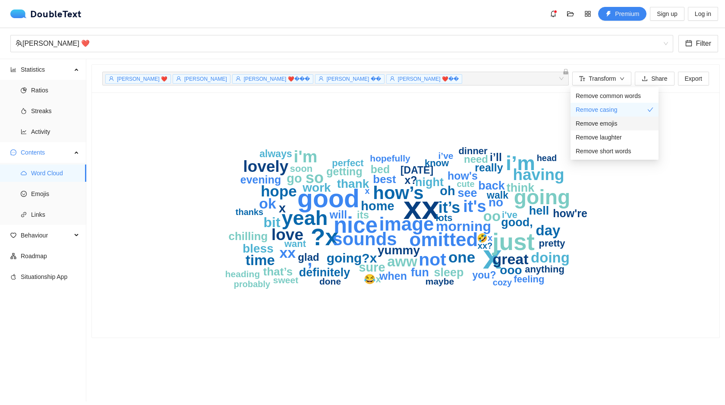
click at [602, 123] on span "Remove emojis" at bounding box center [595, 123] width 41 height 9
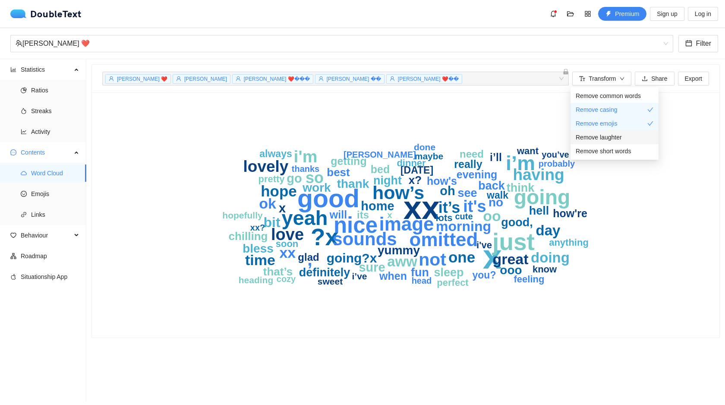
click at [611, 140] on span "Remove laughter" at bounding box center [598, 136] width 46 height 9
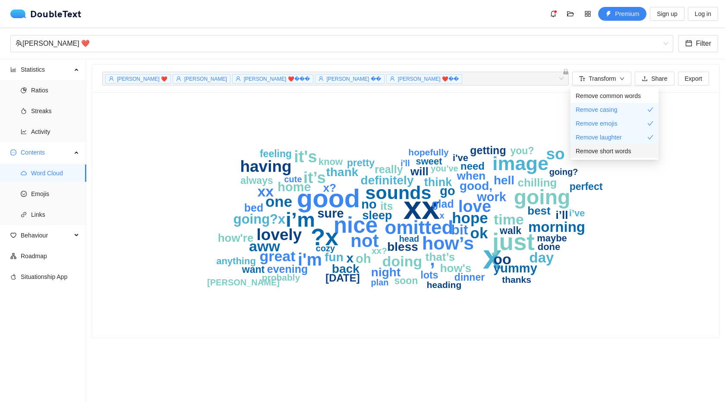
click at [610, 153] on span "Remove short words" at bounding box center [602, 150] width 55 height 9
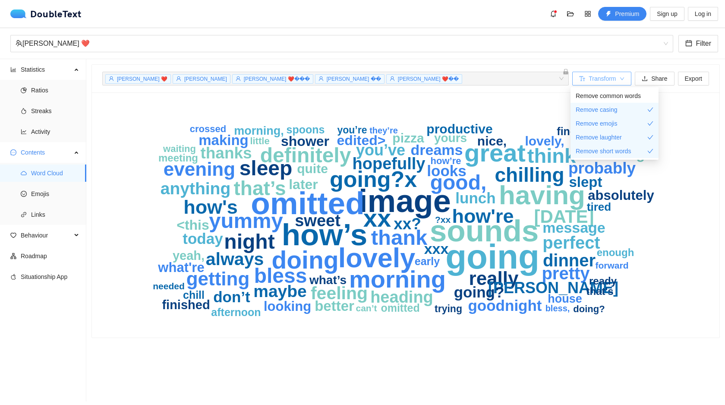
click at [606, 72] on button "Transform" at bounding box center [601, 79] width 59 height 14
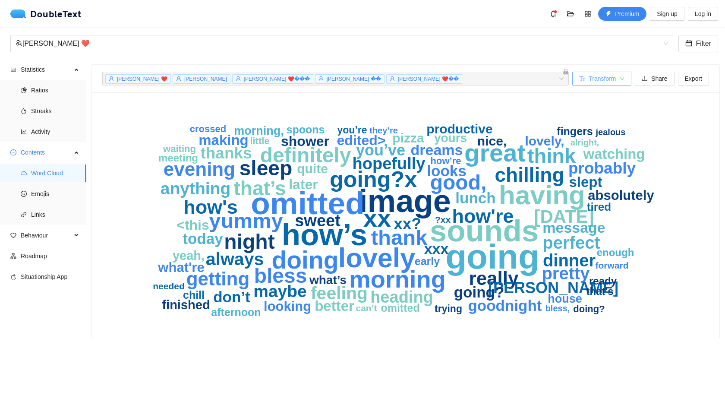
click at [606, 73] on button "Transform" at bounding box center [601, 79] width 59 height 14
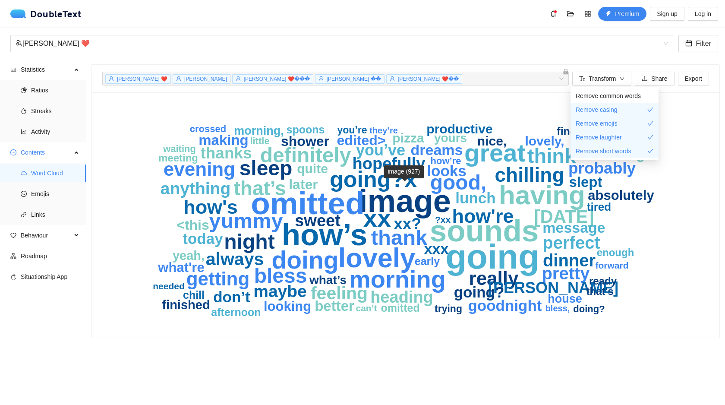
click at [376, 200] on text "‎image" at bounding box center [404, 201] width 92 height 36
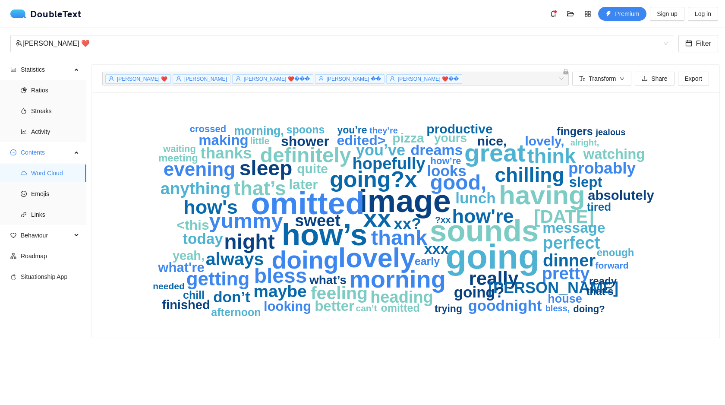
click at [341, 200] on text "omitted" at bounding box center [308, 202] width 114 height 35
click at [603, 77] on span "Transform" at bounding box center [601, 78] width 27 height 9
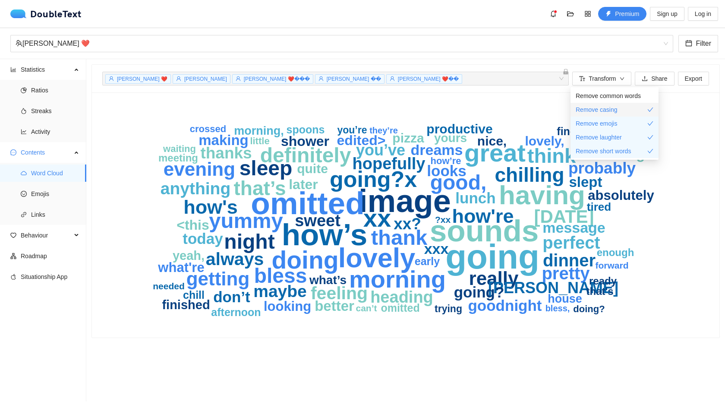
click at [606, 107] on span "Remove casing" at bounding box center [596, 109] width 42 height 9
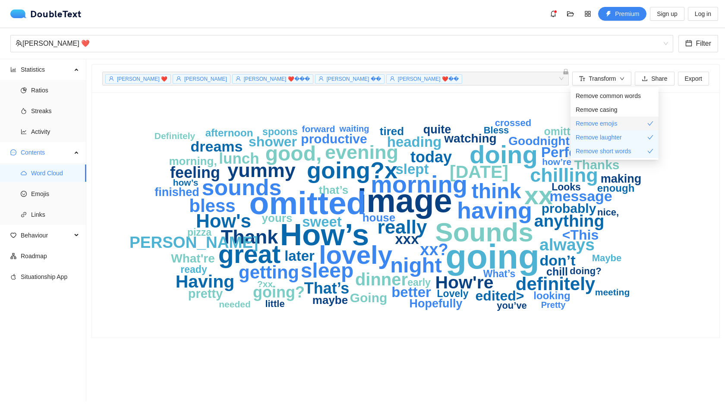
click at [584, 124] on span "Remove emojis" at bounding box center [595, 123] width 41 height 9
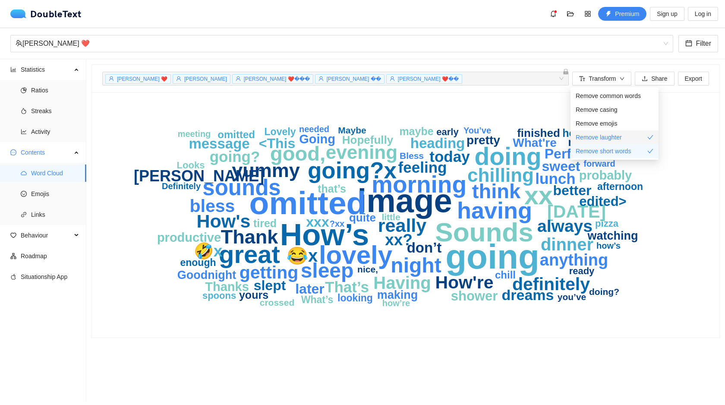
click at [586, 135] on span "Remove laughter" at bounding box center [598, 136] width 46 height 9
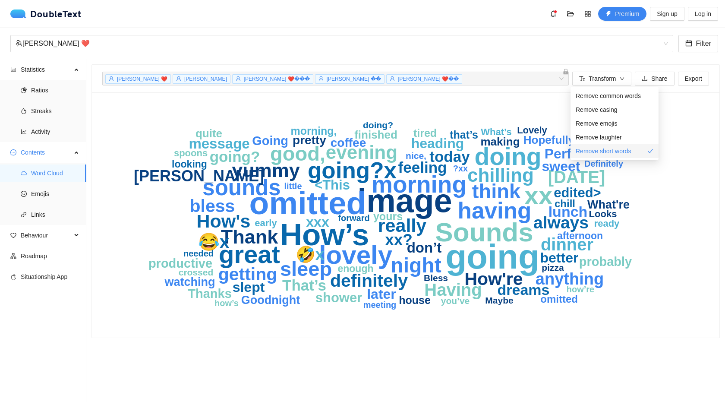
click at [589, 150] on span "Remove short words" at bounding box center [602, 150] width 55 height 9
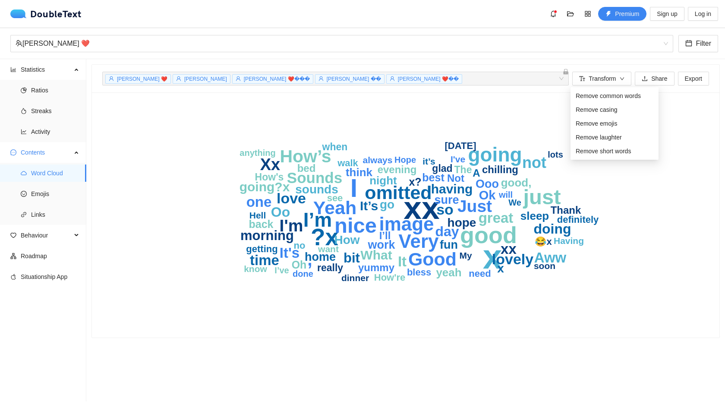
click at [615, 216] on icon "x xx I ?x good nice just I’m going ‎image Very omitted Yeah Good , How’s Just I…" at bounding box center [405, 215] width 552 height 224
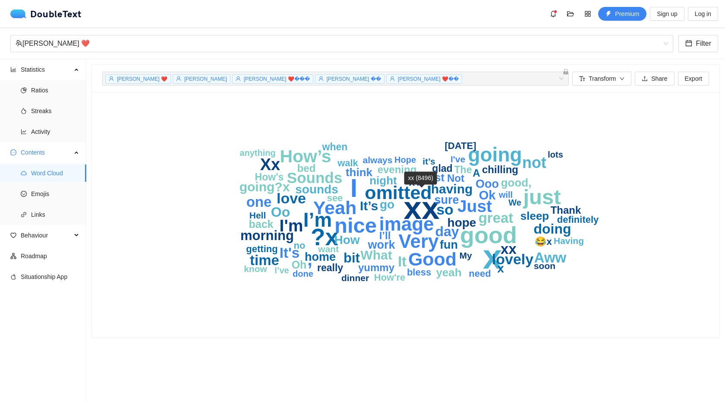
click at [413, 211] on text "xx" at bounding box center [421, 207] width 36 height 36
click at [488, 263] on text "x" at bounding box center [492, 256] width 19 height 38
click at [263, 235] on text "morning" at bounding box center [266, 235] width 53 height 15
click at [244, 79] on span "[PERSON_NAME] ❤���" at bounding box center [277, 79] width 66 height 6
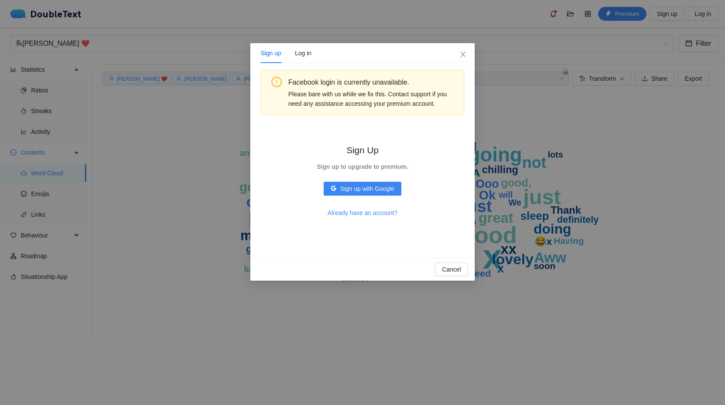
click at [225, 79] on div "Sign up Log in Facebook login is currently unavailable. Please bare with us whi…" at bounding box center [362, 202] width 725 height 405
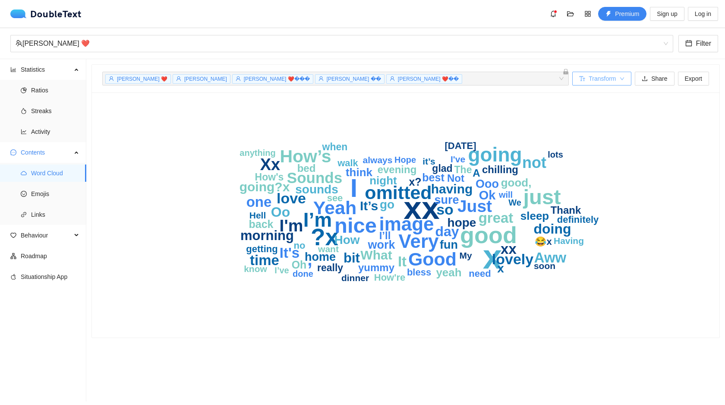
click at [603, 83] on span "Transform" at bounding box center [601, 78] width 27 height 9
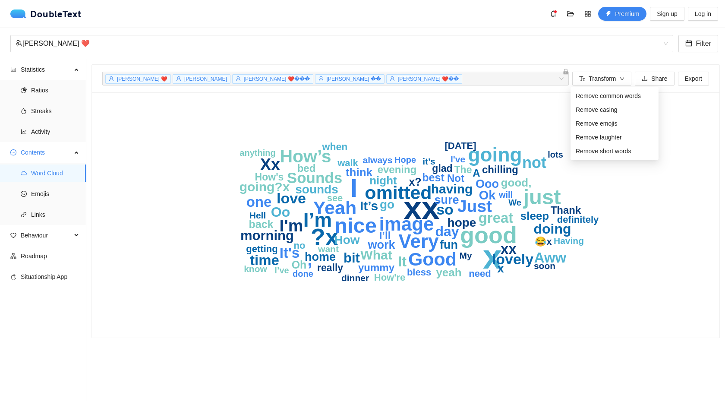
click at [414, 113] on icon "x xx I ?x good nice just I’m going ‎image Very omitted Yeah Good , How’s Just I…" at bounding box center [405, 215] width 552 height 224
click at [518, 261] on text "lovely" at bounding box center [512, 259] width 41 height 16
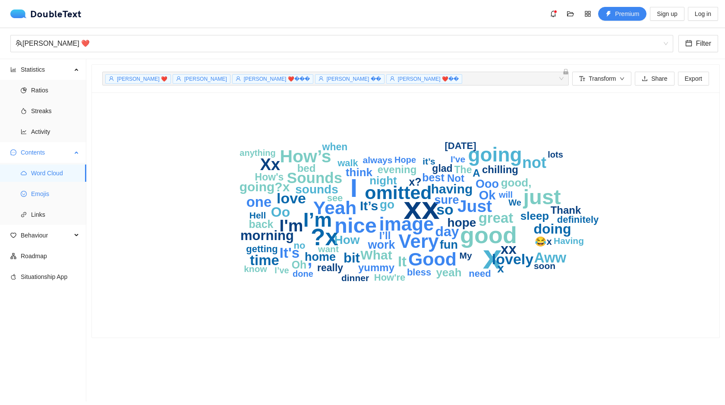
click at [53, 191] on span "Emojis" at bounding box center [55, 193] width 48 height 17
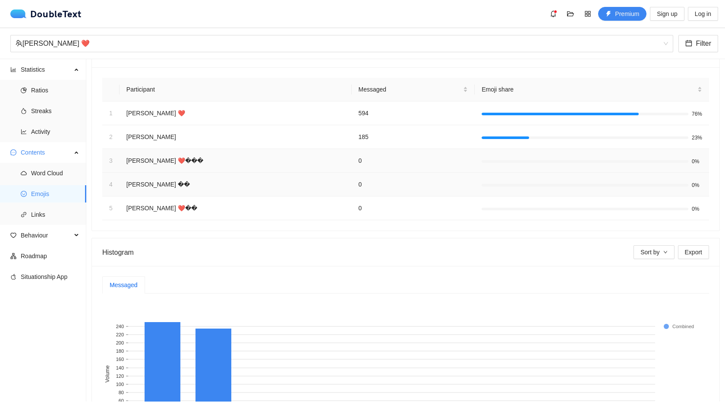
scroll to position [112, 0]
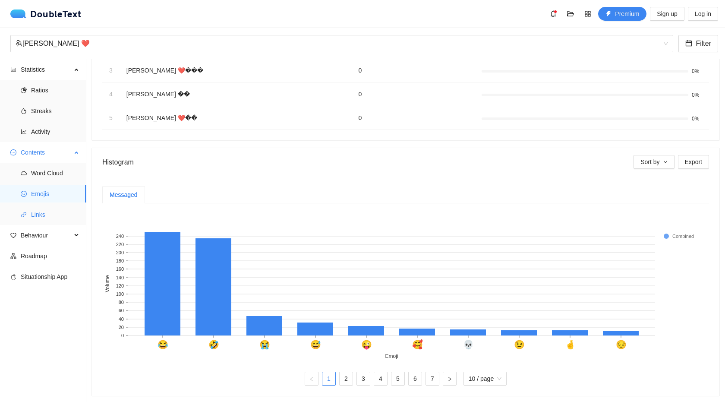
click at [60, 219] on span "Links" at bounding box center [55, 214] width 48 height 17
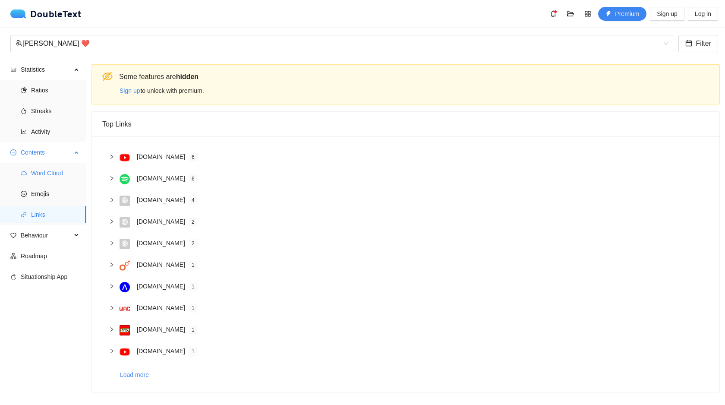
click at [61, 173] on span "Word Cloud" at bounding box center [55, 172] width 48 height 17
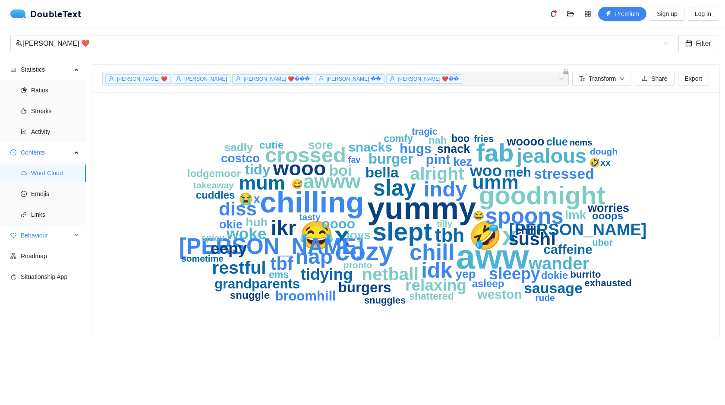
click at [55, 235] on span "Behaviour" at bounding box center [46, 234] width 51 height 17
click at [53, 251] on span "Interactions" at bounding box center [55, 255] width 48 height 17
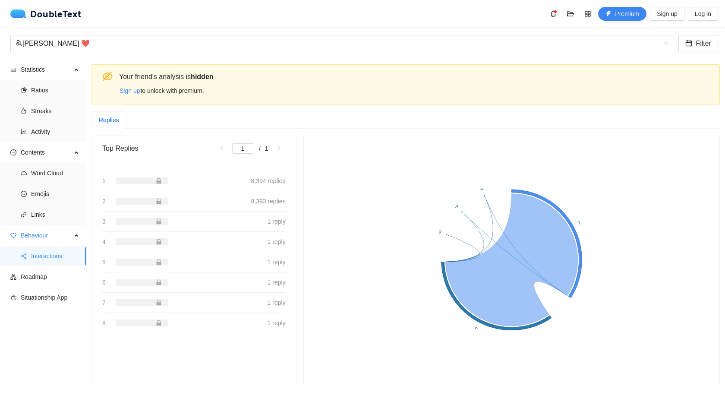
drag, startPoint x: 502, startPoint y: 280, endPoint x: 438, endPoint y: 241, distance: 74.9
click at [439, 241] on icon "? ? ? ? ?" at bounding box center [511, 259] width 395 height 227
click at [44, 134] on span "Activity" at bounding box center [55, 131] width 48 height 17
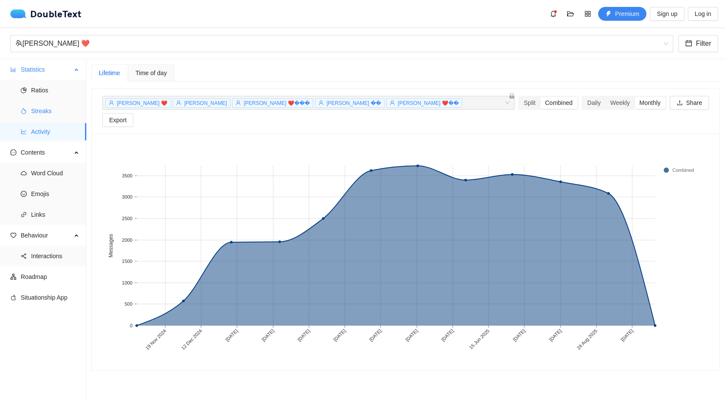
click at [47, 110] on span "Streaks" at bounding box center [55, 110] width 48 height 17
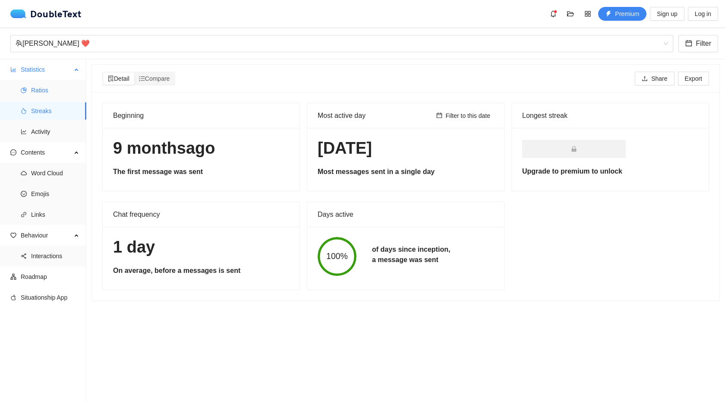
click at [46, 95] on span "Ratios" at bounding box center [55, 90] width 48 height 17
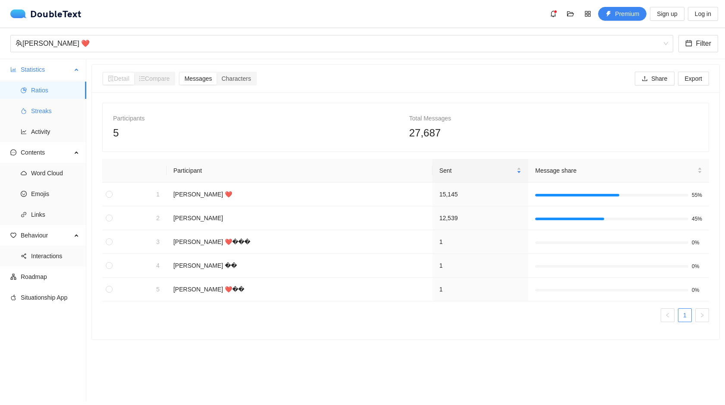
click at [46, 113] on span "Streaks" at bounding box center [55, 110] width 48 height 17
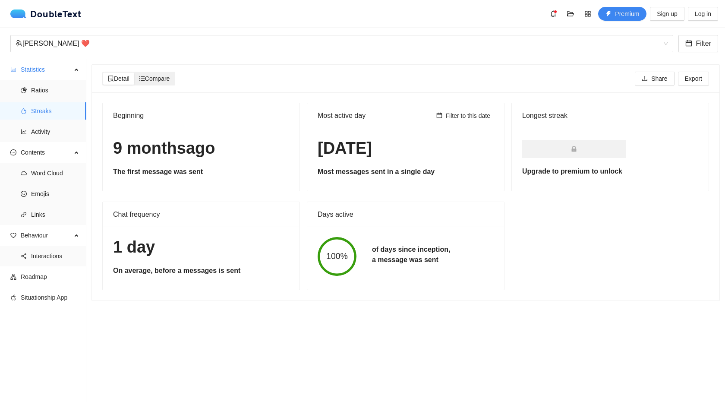
click at [154, 81] on span "Compare" at bounding box center [154, 78] width 31 height 7
click at [134, 72] on input "Compare" at bounding box center [134, 72] width 0 height 0
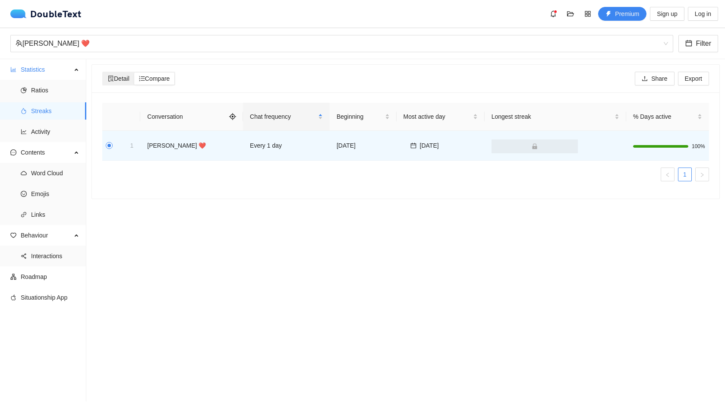
click at [114, 80] on span "Detail" at bounding box center [119, 78] width 22 height 7
click at [103, 72] on input "Detail" at bounding box center [103, 72] width 0 height 0
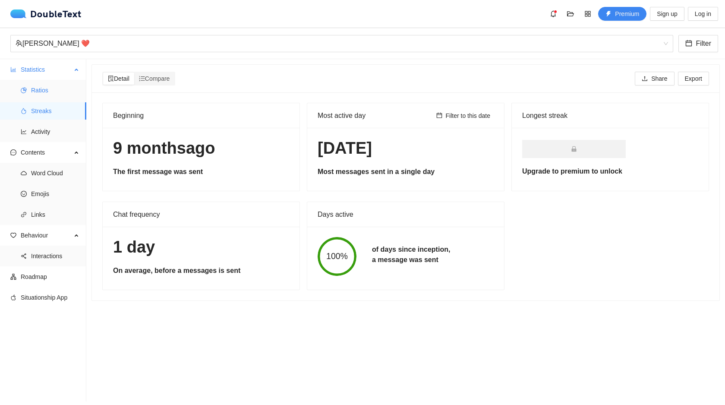
click at [45, 94] on span "Ratios" at bounding box center [55, 90] width 48 height 17
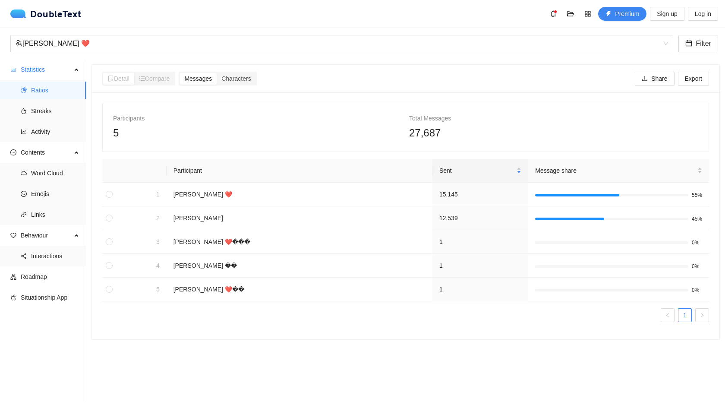
click at [150, 85] on div "Detail Compare" at bounding box center [138, 79] width 73 height 14
click at [149, 82] on div "Compare" at bounding box center [154, 78] width 41 height 12
click at [233, 82] on div "Characters" at bounding box center [236, 78] width 39 height 12
click at [217, 72] on input "Characters" at bounding box center [217, 72] width 0 height 0
click at [204, 80] on span "Messages" at bounding box center [198, 78] width 28 height 7
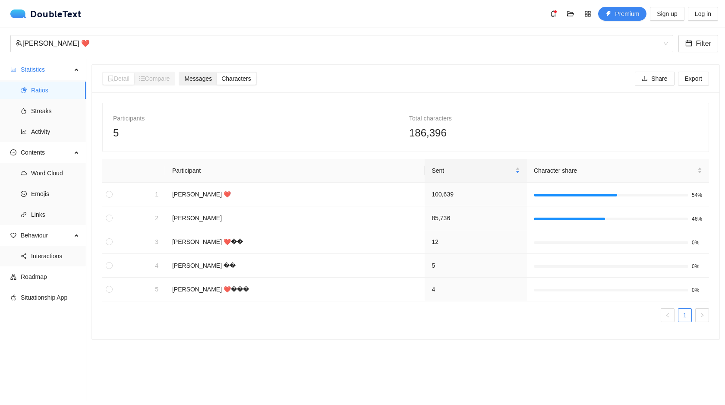
click at [179, 72] on input "Messages" at bounding box center [179, 72] width 0 height 0
click at [232, 82] on div "Characters" at bounding box center [236, 78] width 39 height 12
click at [217, 72] on input "Characters" at bounding box center [217, 72] width 0 height 0
click at [204, 78] on span "Messages" at bounding box center [198, 78] width 28 height 7
click at [179, 72] on input "Messages" at bounding box center [179, 72] width 0 height 0
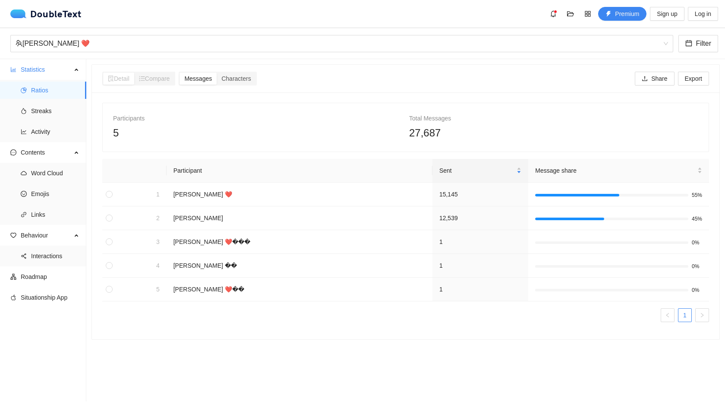
click at [91, 135] on section "Detail Compare Messages Characters Share Export Participants 5 Total Messages 2…" at bounding box center [405, 230] width 638 height 342
click at [19, 123] on li "Activity" at bounding box center [43, 131] width 86 height 17
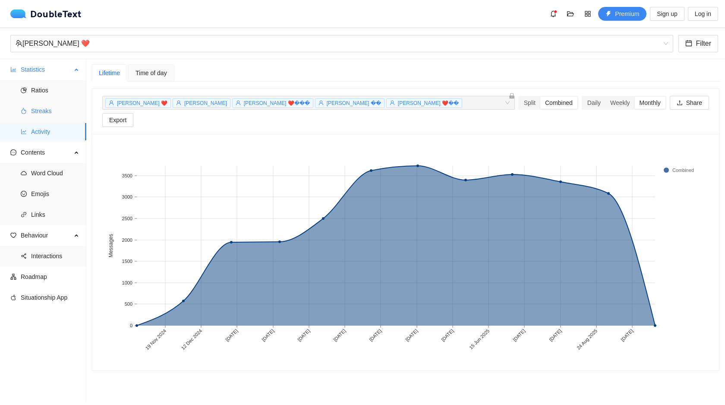
click at [35, 111] on span "Streaks" at bounding box center [55, 110] width 48 height 17
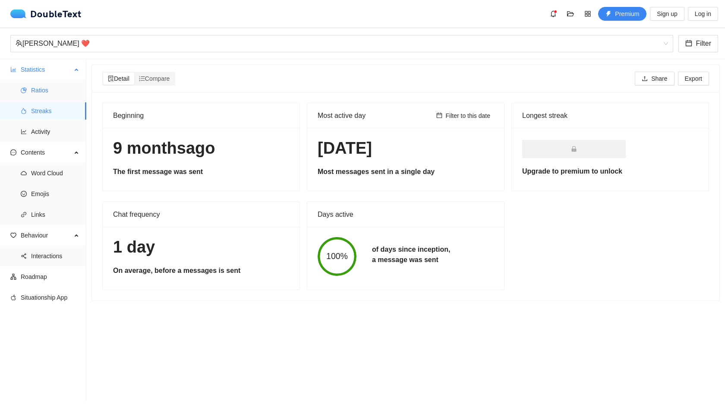
click at [33, 85] on span "Ratios" at bounding box center [55, 90] width 48 height 17
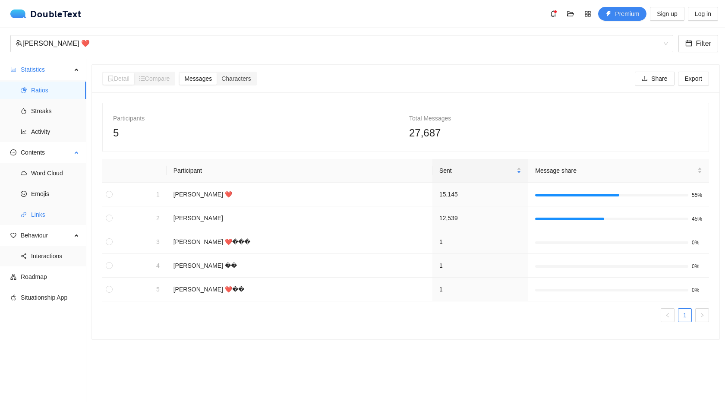
click at [35, 213] on span "Links" at bounding box center [55, 214] width 48 height 17
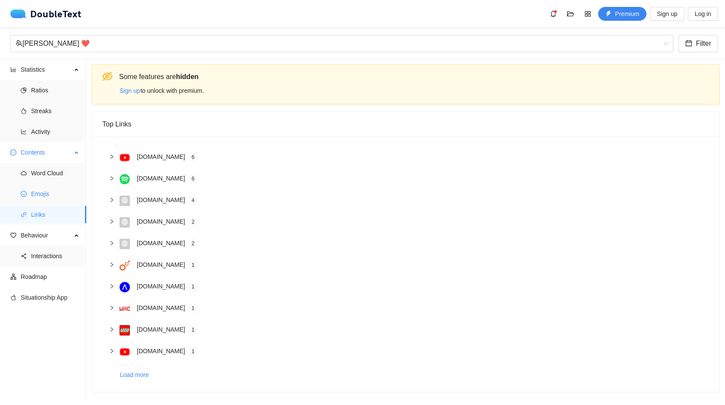
click at [38, 188] on span "Emojis" at bounding box center [55, 193] width 48 height 17
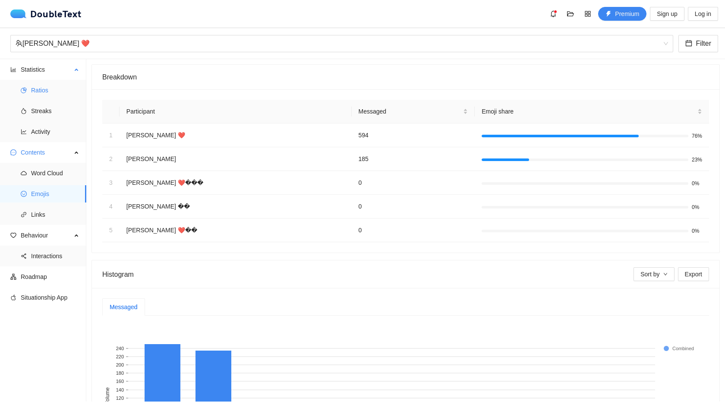
click at [35, 91] on span "Ratios" at bounding box center [55, 90] width 48 height 17
